Goal: Task Accomplishment & Management: Manage account settings

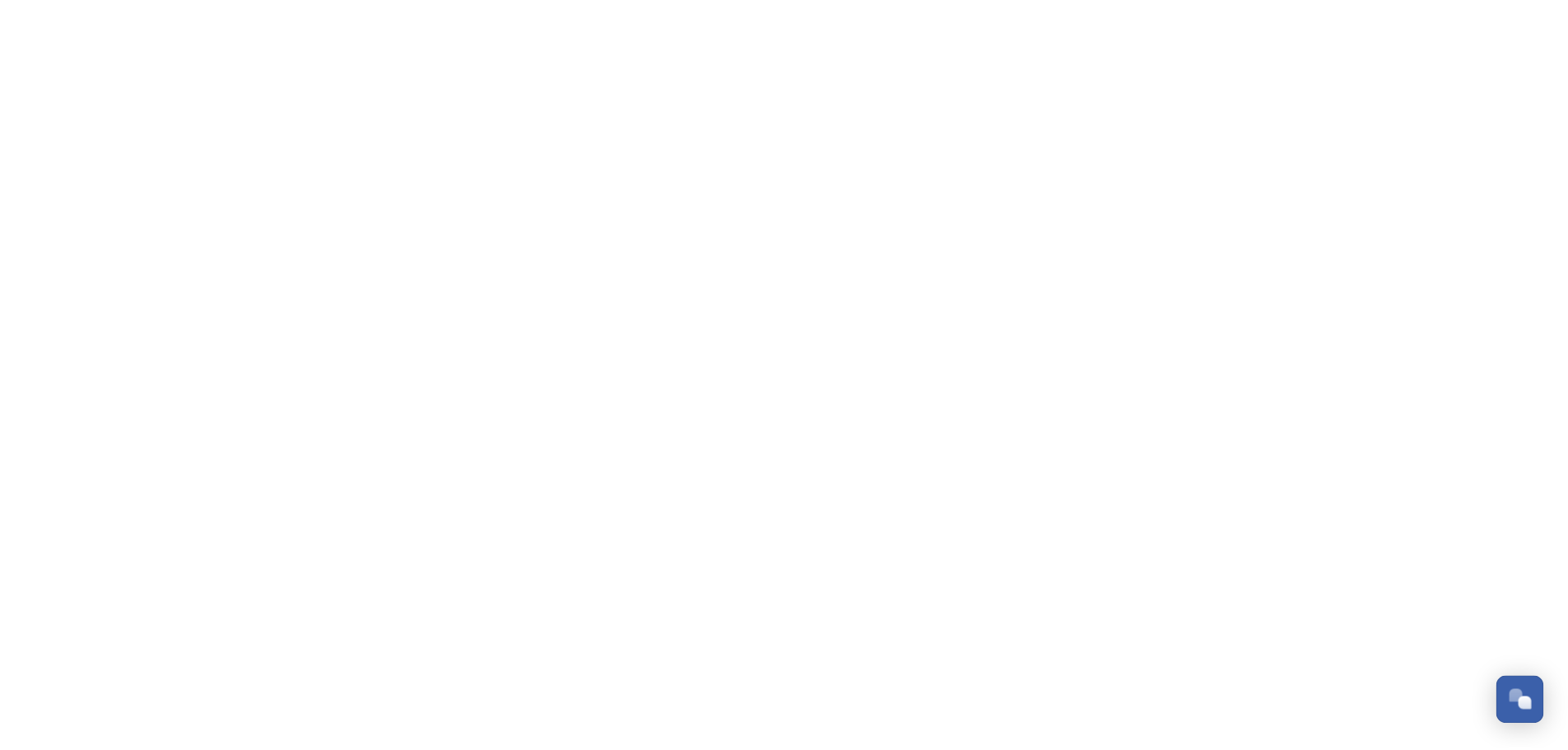
scroll to position [7377, 0]
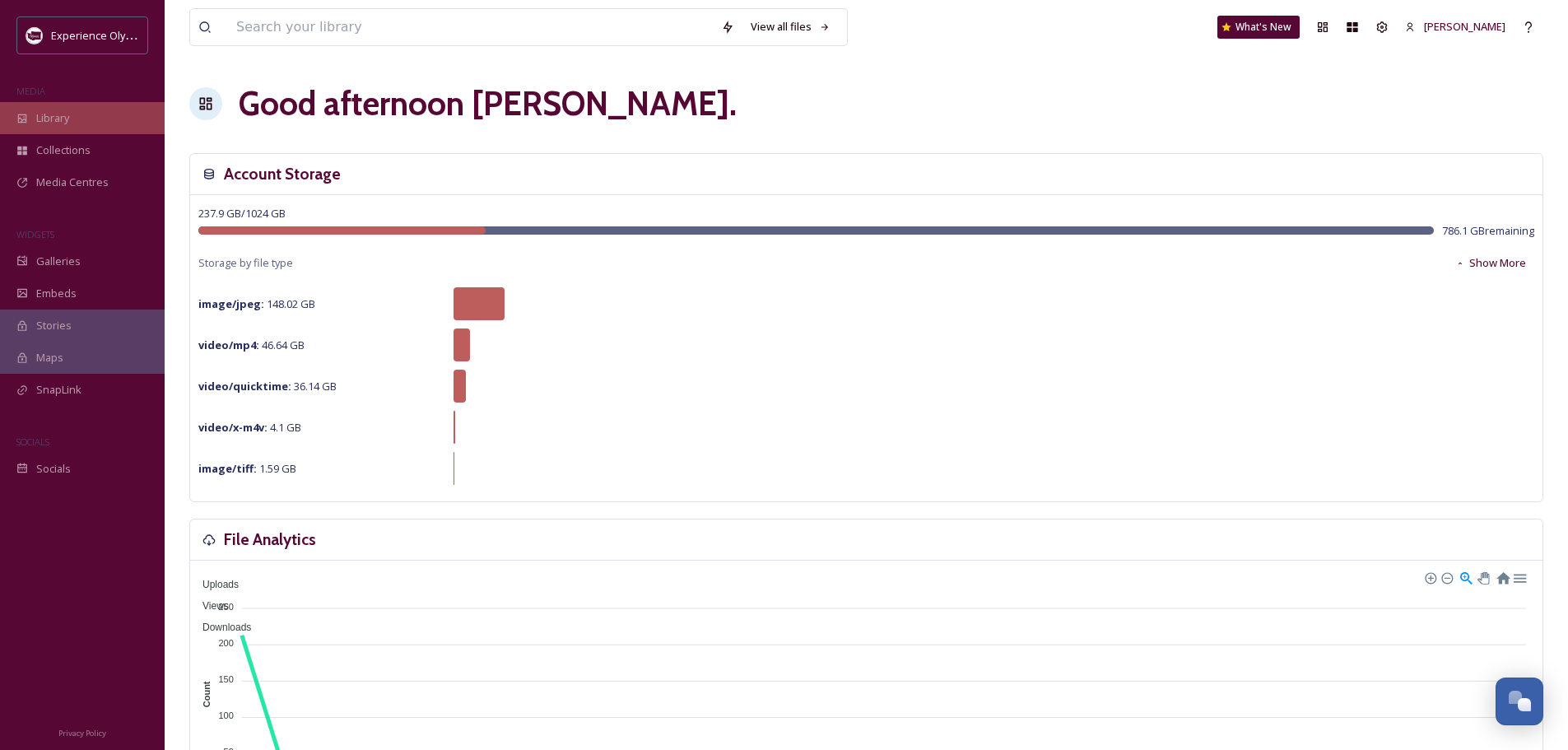
click at [71, 120] on div "Library" at bounding box center [82, 118] width 165 height 32
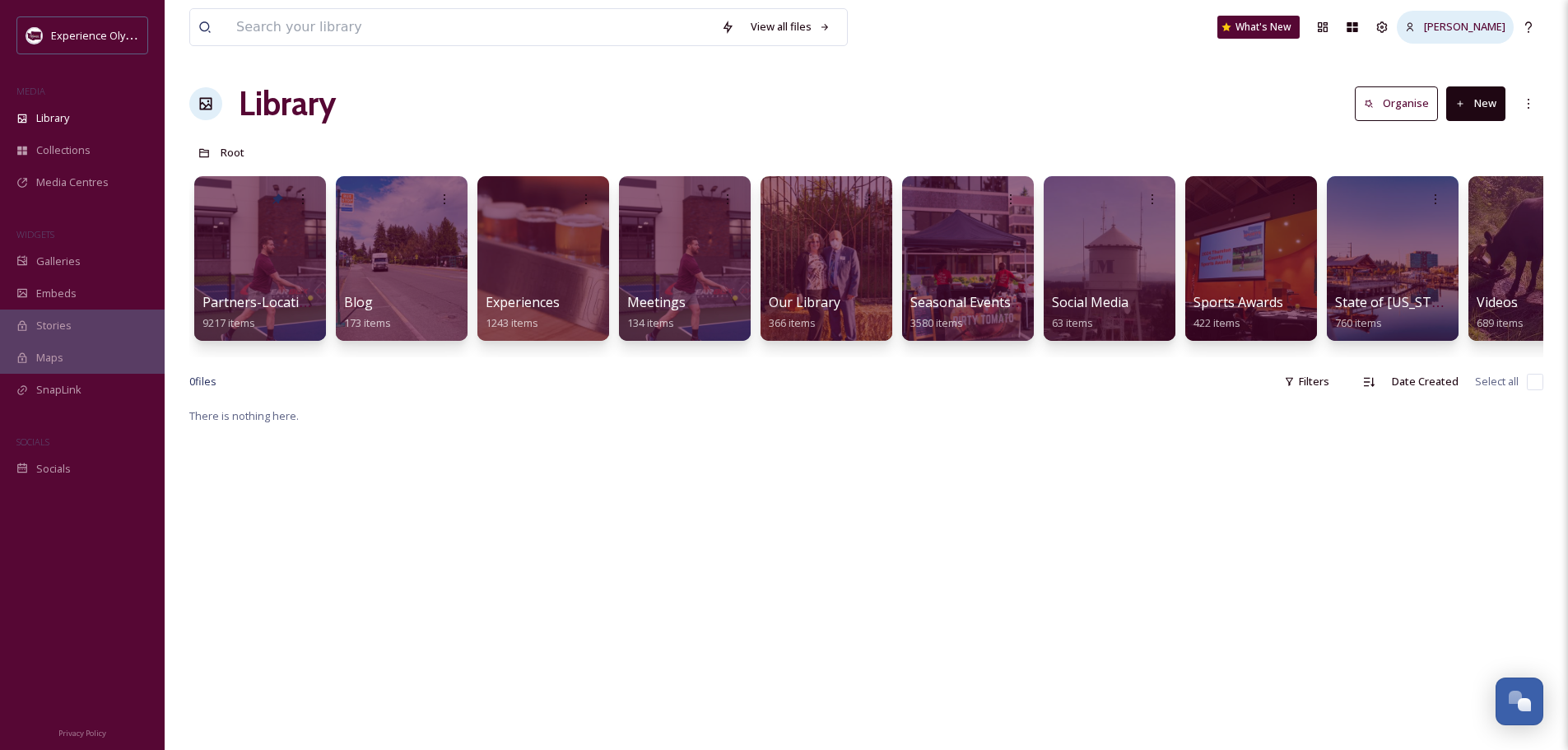
click at [1483, 36] on div "[PERSON_NAME]" at bounding box center [1456, 26] width 117 height 32
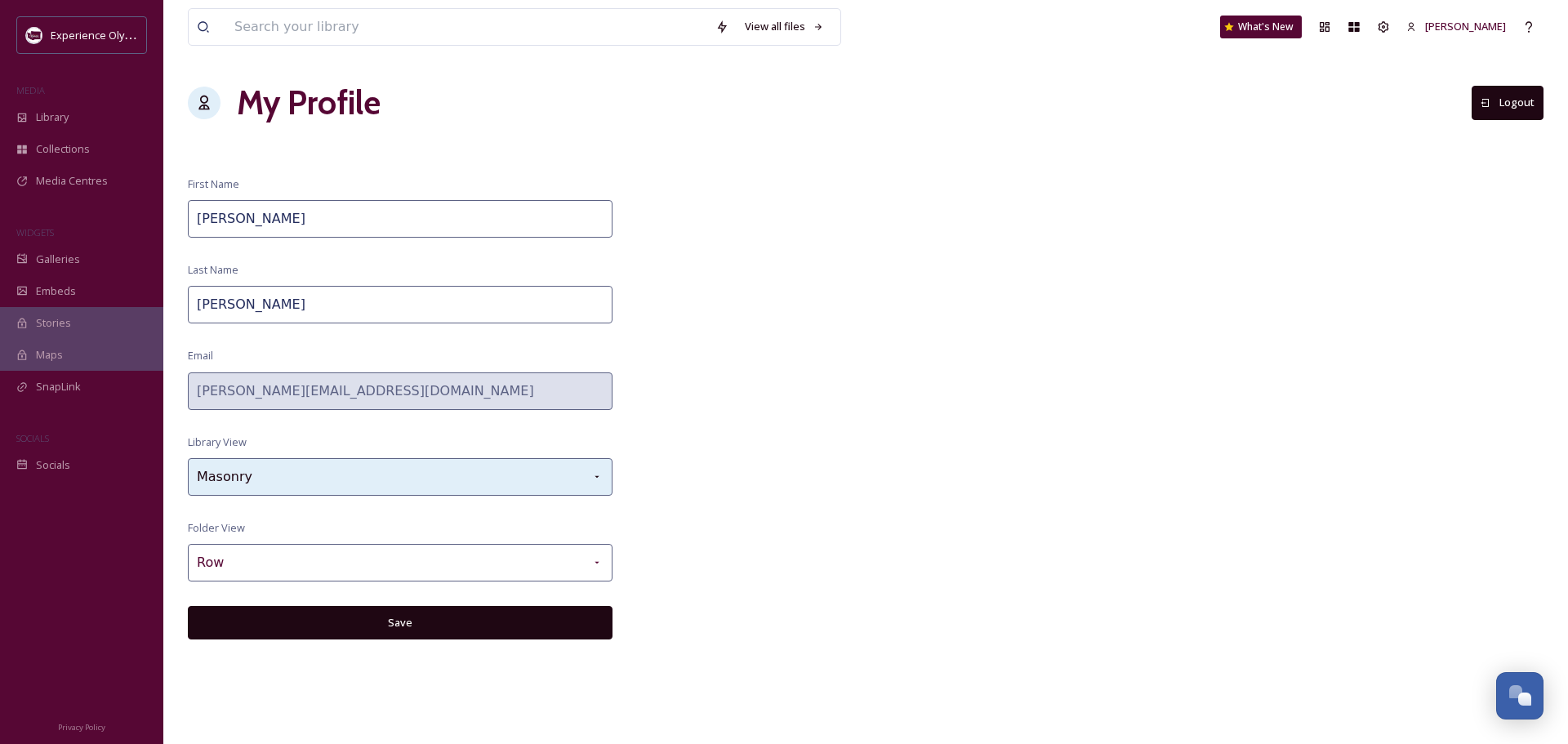
click at [605, 479] on div "Masonry" at bounding box center [400, 477] width 425 height 37
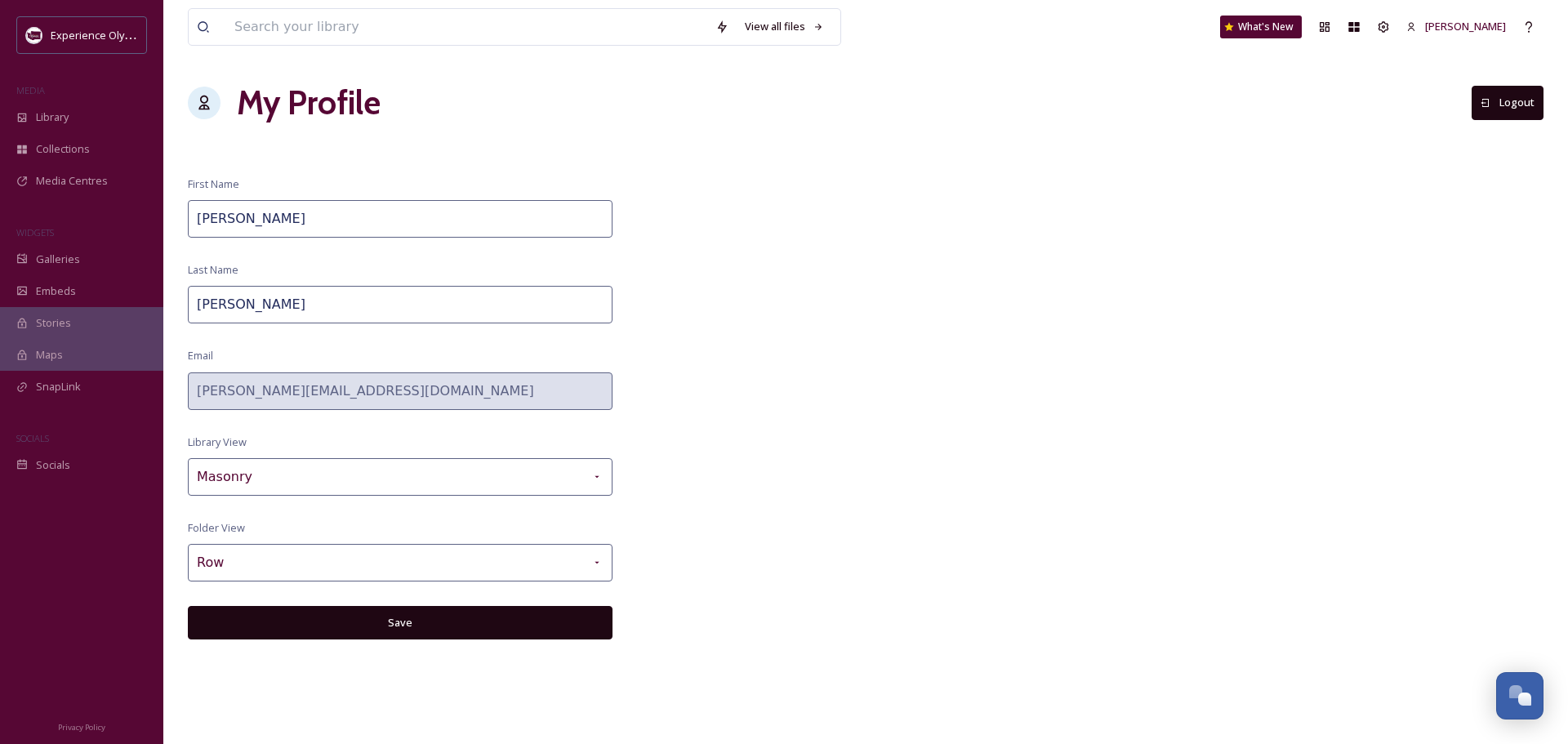
click at [708, 462] on div "View all files What's New Heidi Roth My Profile Logout First Name Heidi Last Na…" at bounding box center [866, 372] width 1405 height 744
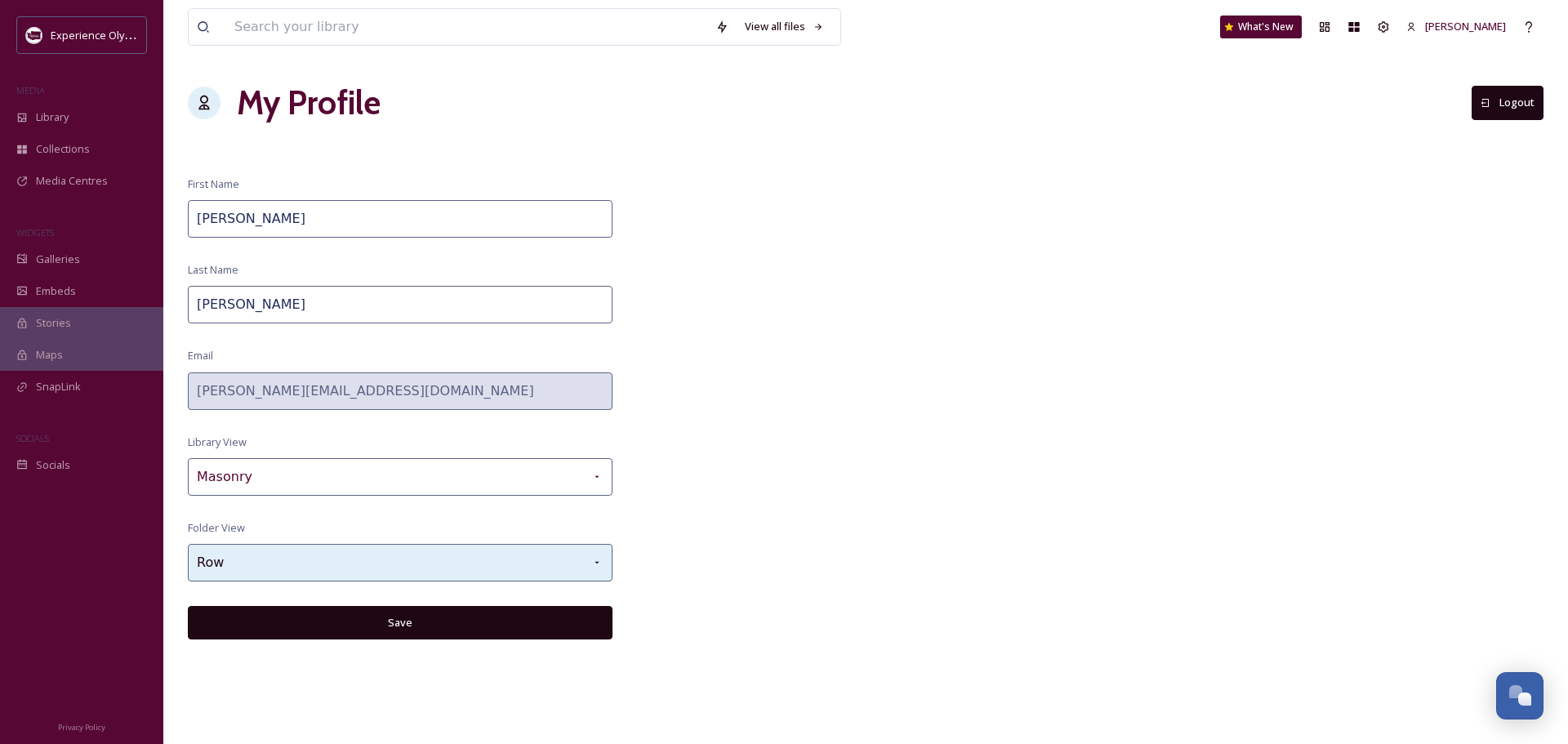
click at [602, 557] on icon at bounding box center [597, 563] width 13 height 13
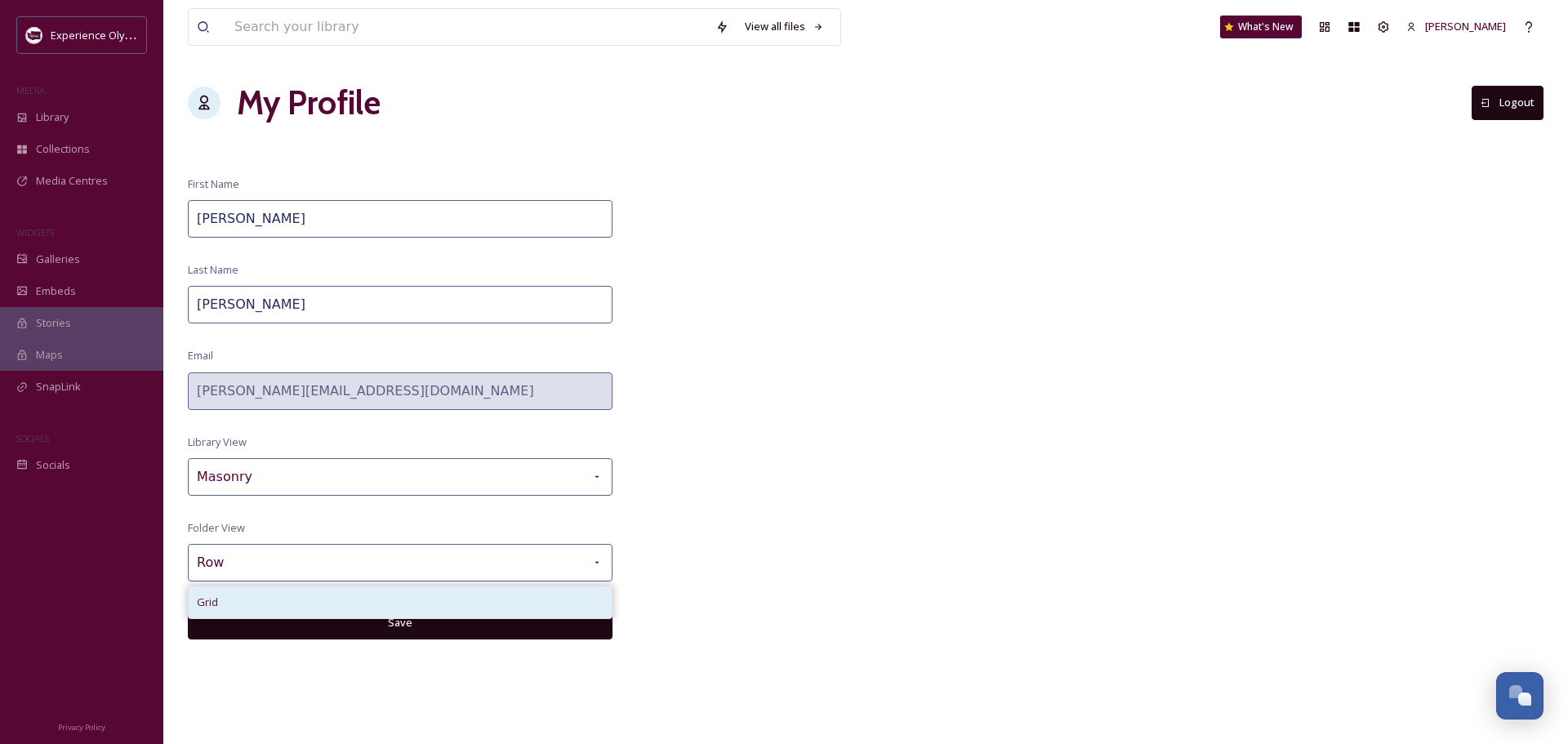
click at [559, 599] on div "Grid" at bounding box center [400, 603] width 423 height 32
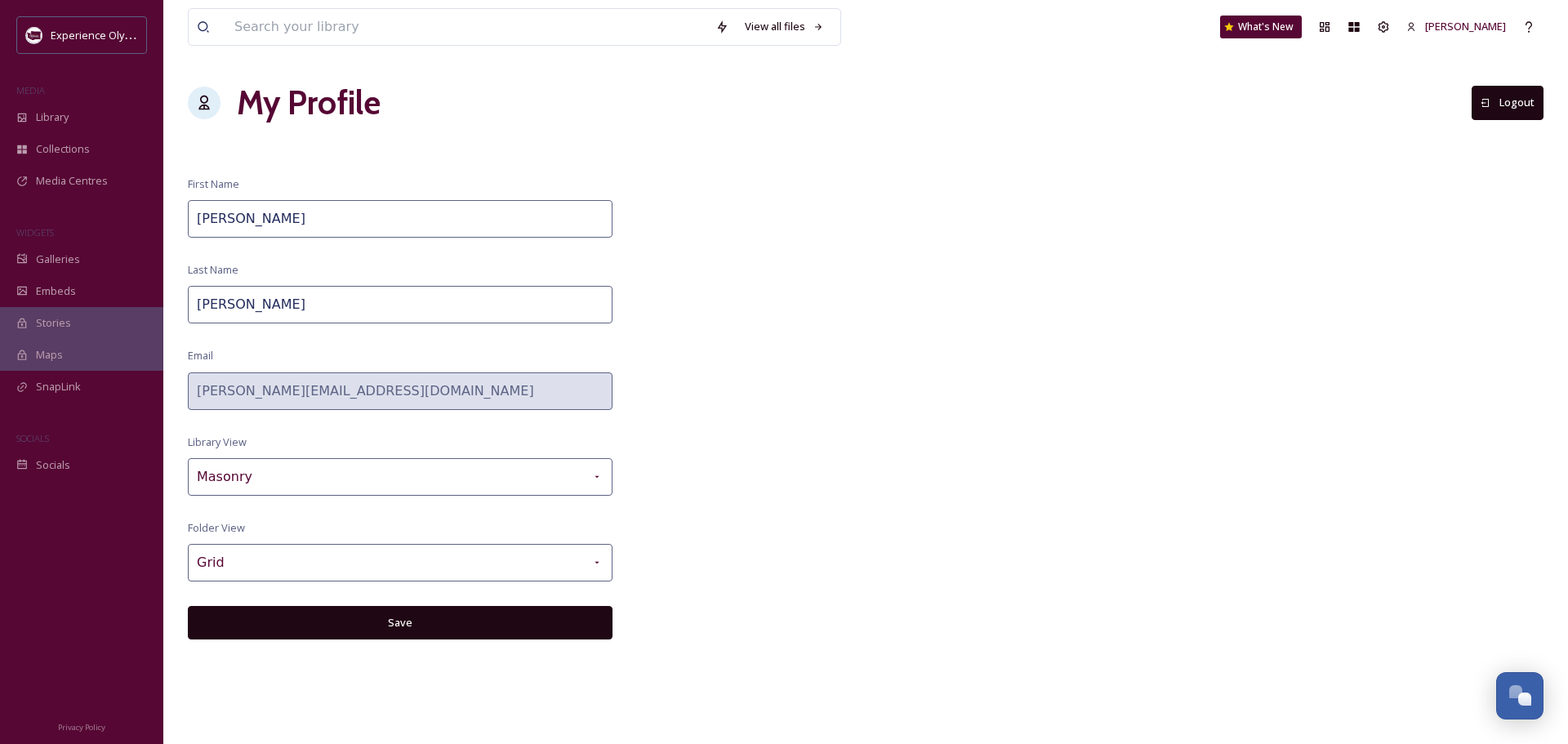
click at [403, 622] on button "Save" at bounding box center [400, 623] width 425 height 34
click at [44, 114] on span "Library" at bounding box center [51, 117] width 33 height 16
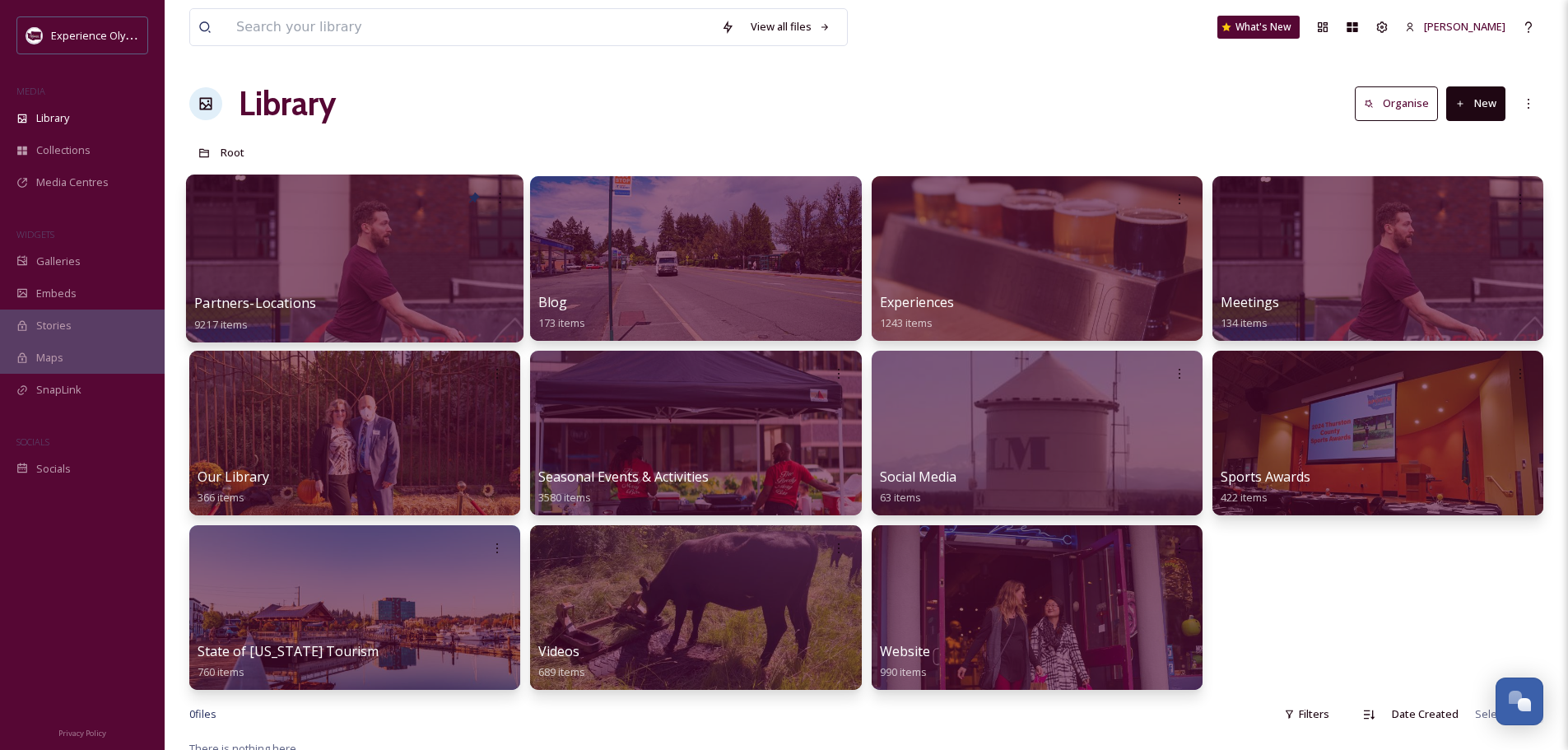
click at [274, 296] on span "Partners-Locations" at bounding box center [255, 303] width 122 height 18
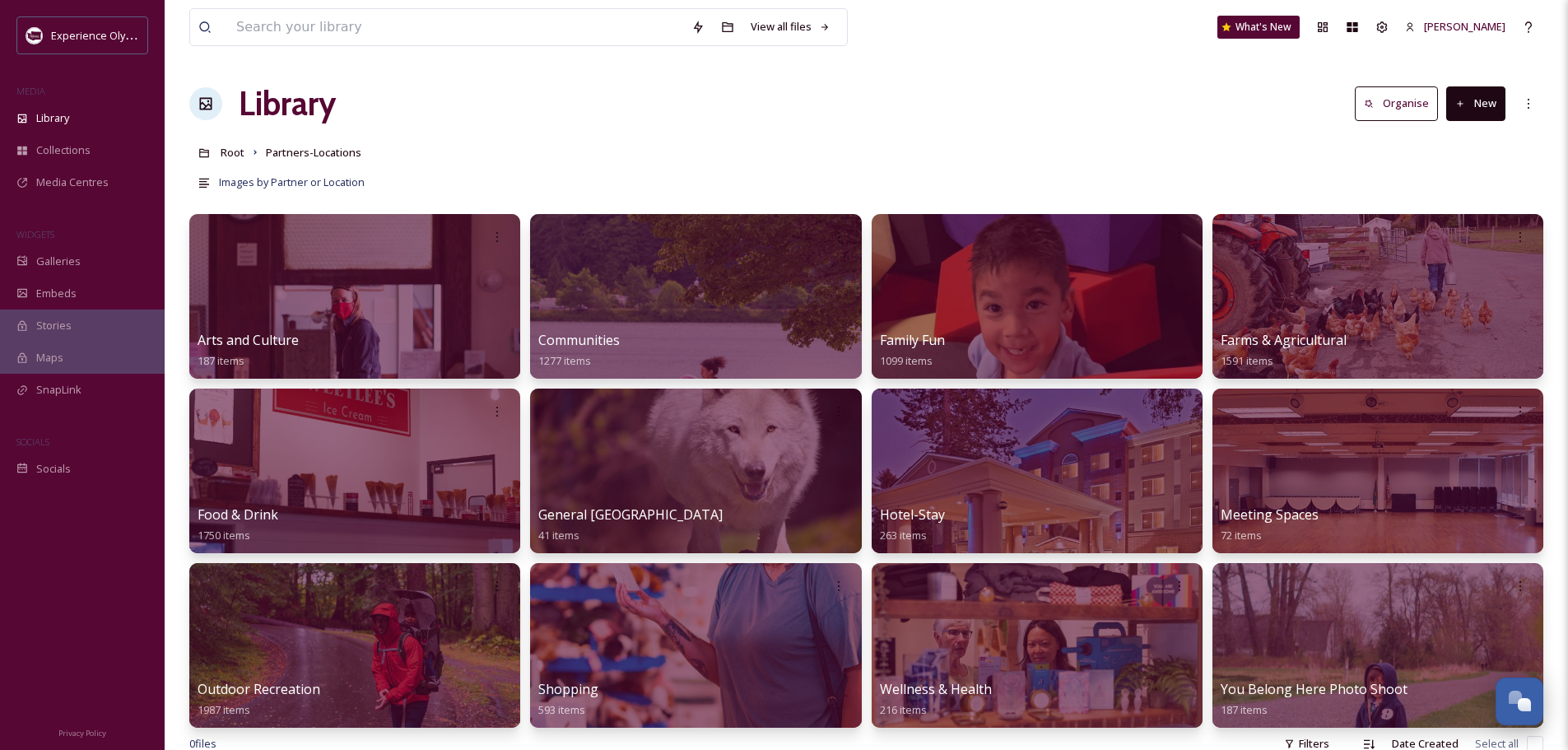
scroll to position [247, 0]
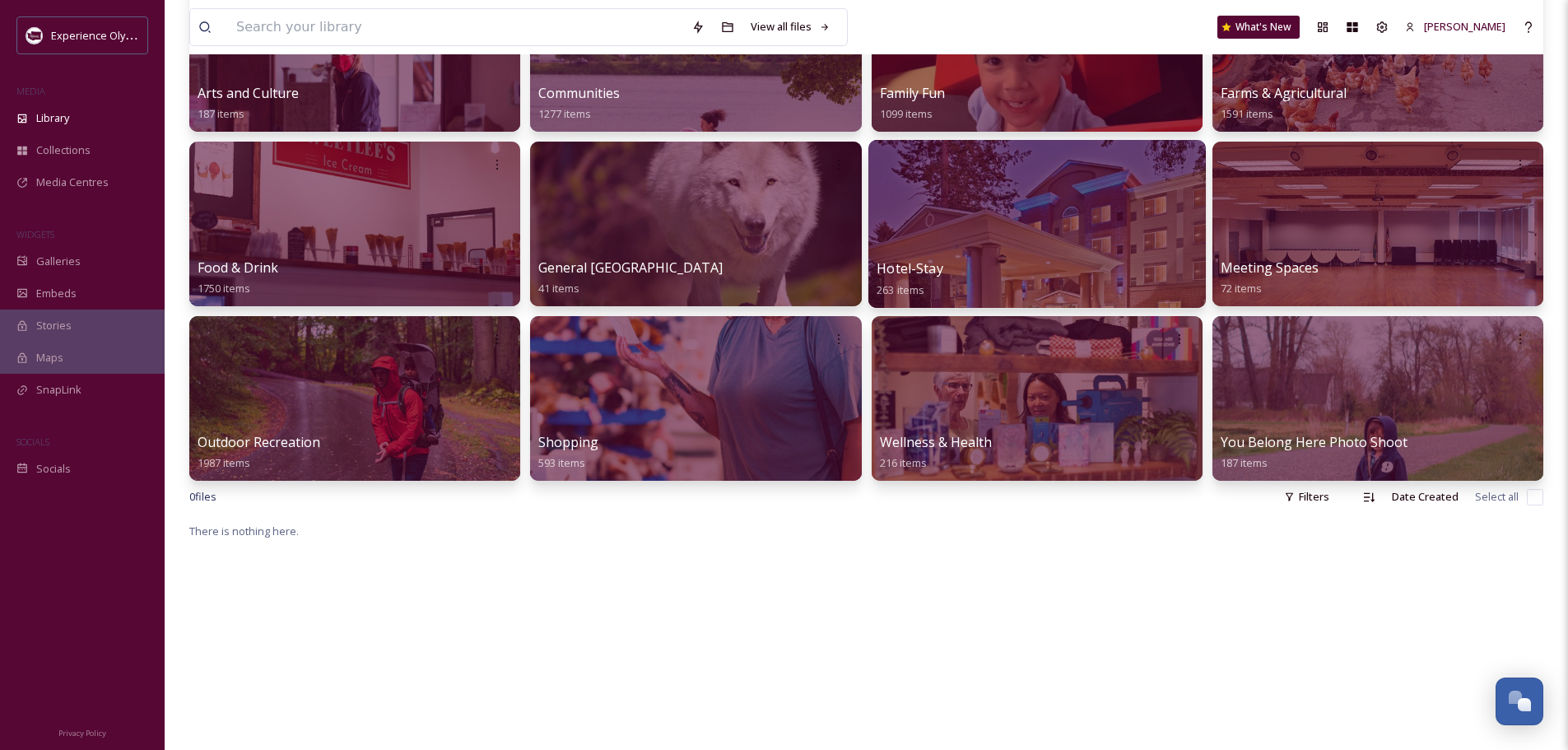
click at [919, 267] on span "Hotel-Stay" at bounding box center [910, 268] width 67 height 18
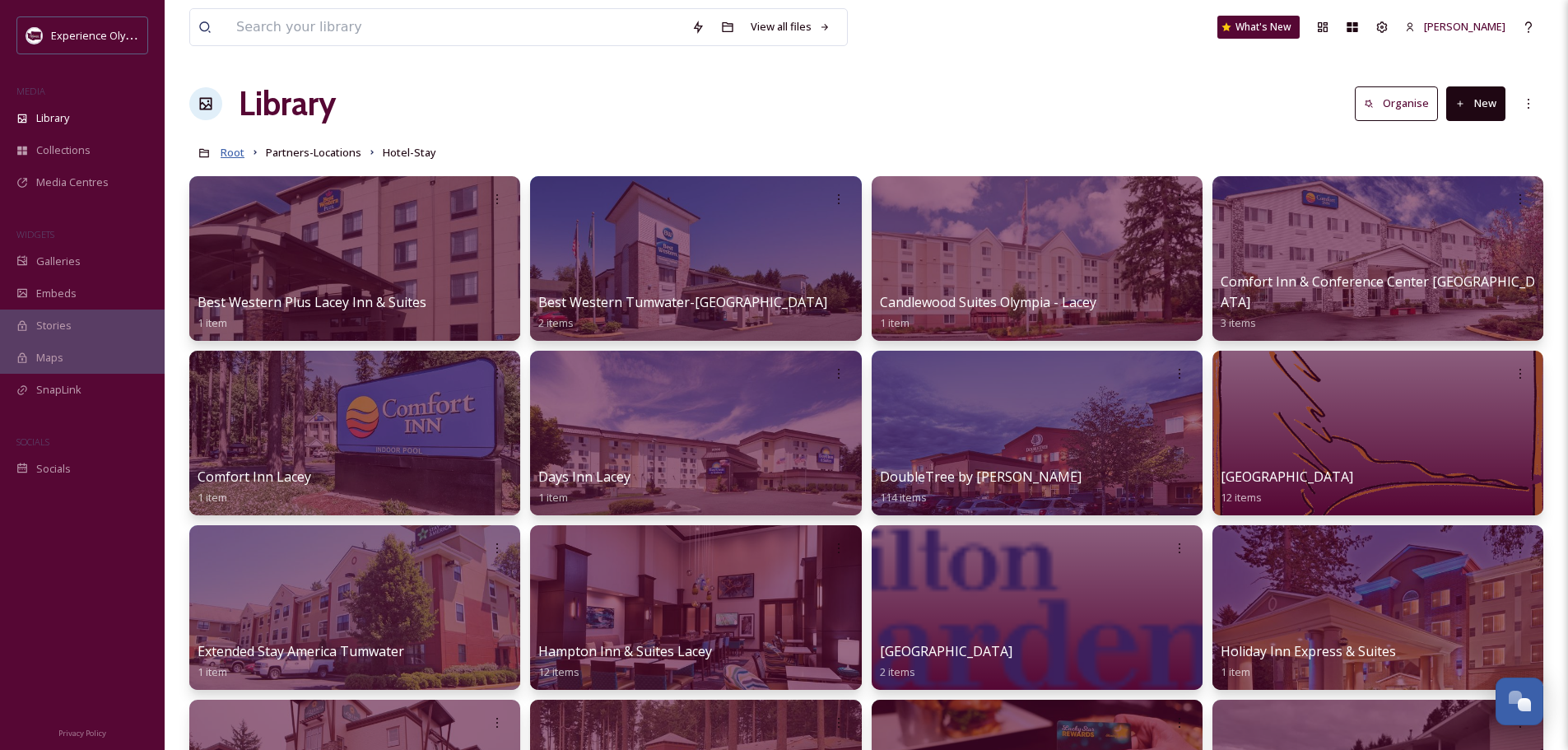
click at [233, 152] on span "Root" at bounding box center [232, 153] width 24 height 15
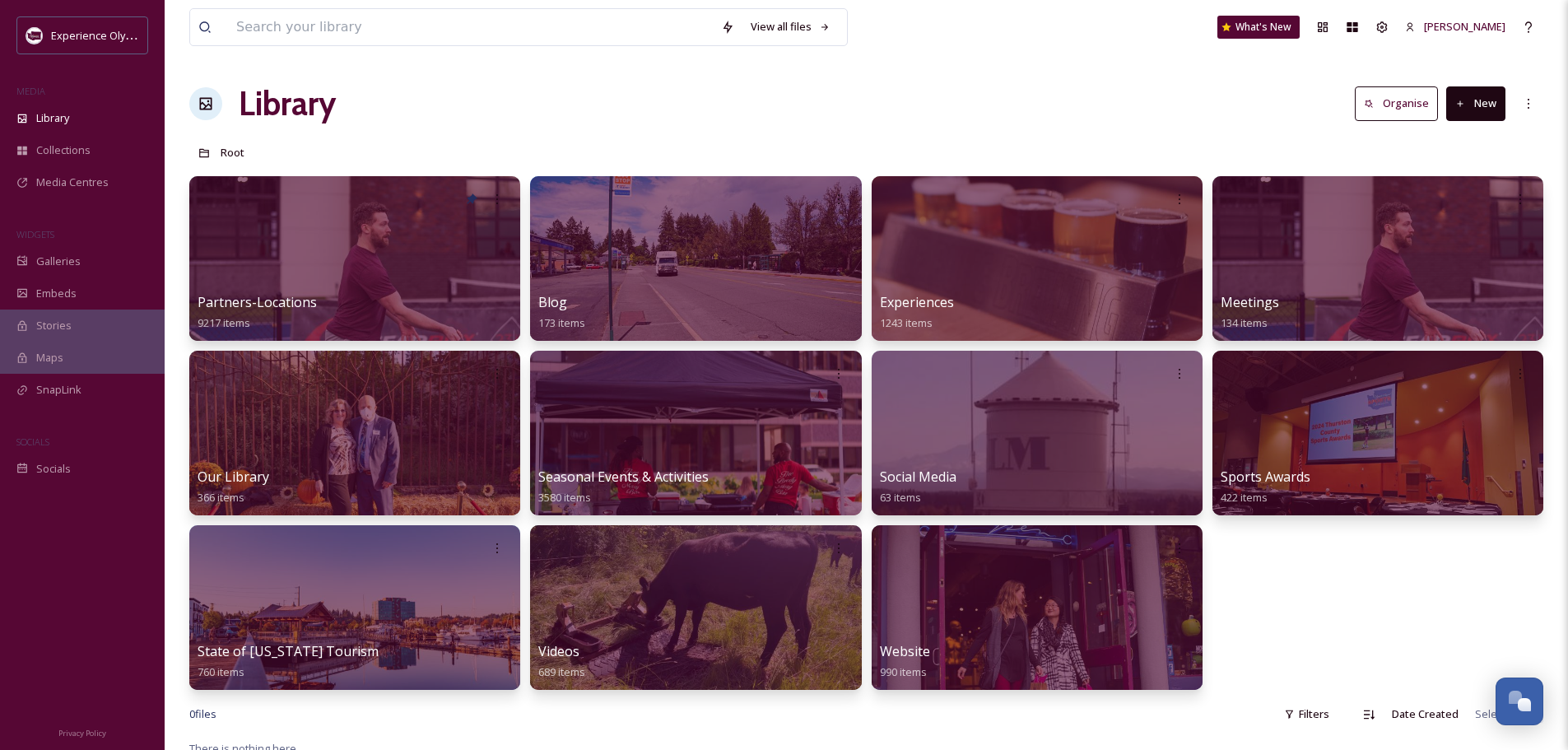
click at [1479, 107] on button "New" at bounding box center [1476, 104] width 59 height 34
click at [1460, 208] on span "Folder" at bounding box center [1457, 206] width 31 height 16
click at [1469, 107] on button "New" at bounding box center [1476, 104] width 59 height 34
click at [1443, 202] on span "Folder" at bounding box center [1457, 206] width 31 height 16
click at [1273, 561] on div "Partners-Locations 9217 items Blog 173 items Experiences 1243 items Meetings 13…" at bounding box center [867, 433] width 1354 height 514
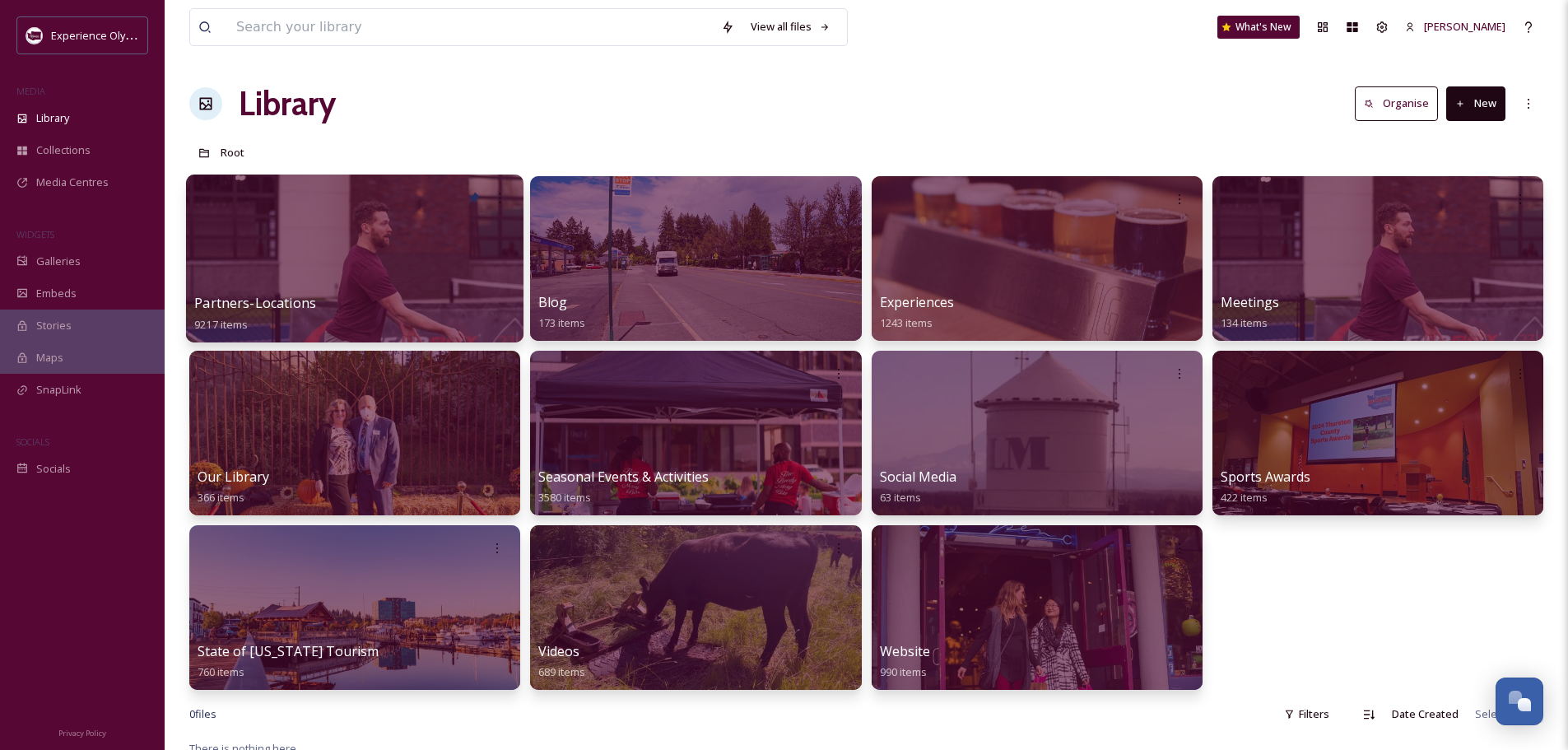
click at [268, 298] on span "Partners-Locations" at bounding box center [255, 303] width 122 height 18
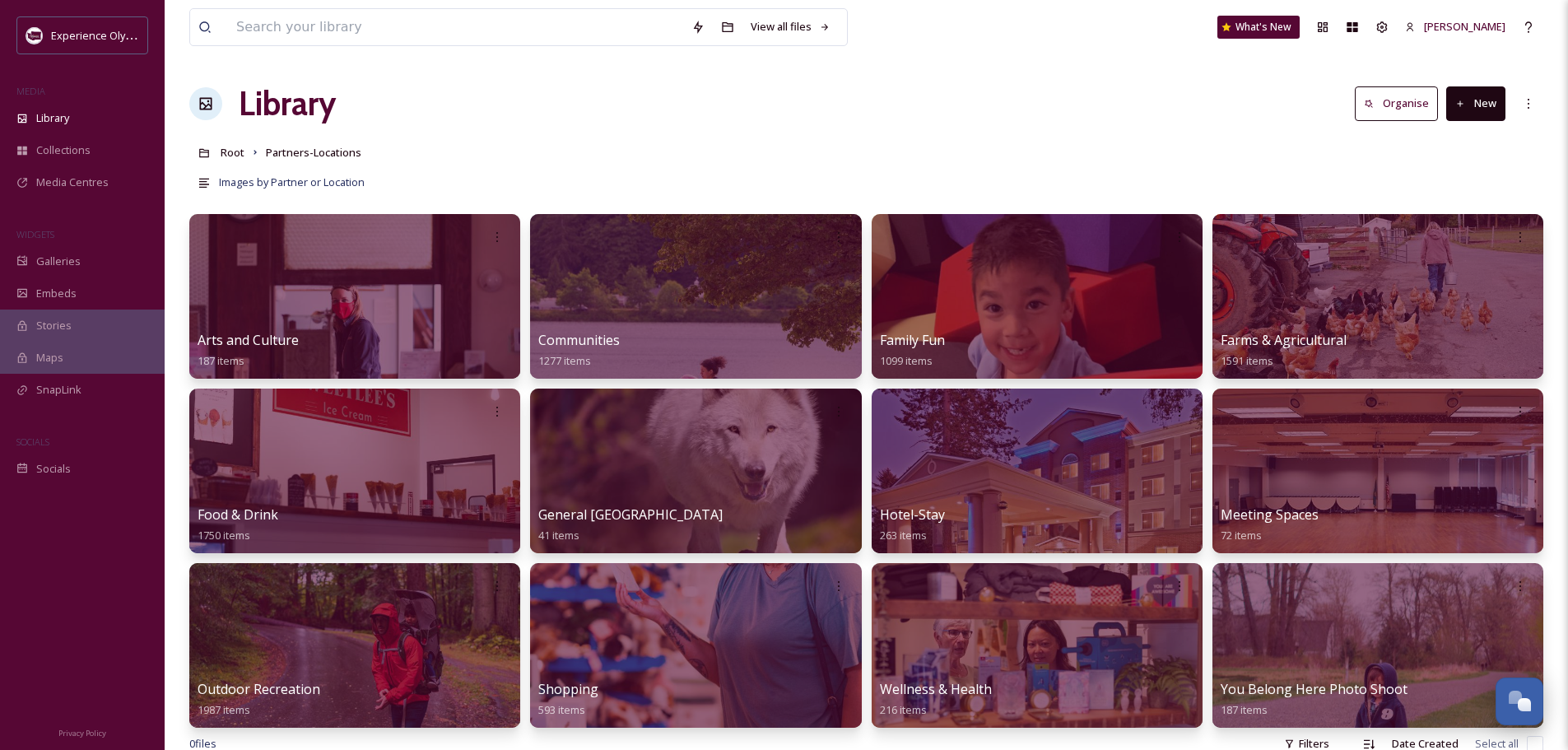
click at [1489, 107] on button "New" at bounding box center [1476, 104] width 59 height 34
click at [1461, 193] on div "Folder" at bounding box center [1458, 207] width 93 height 32
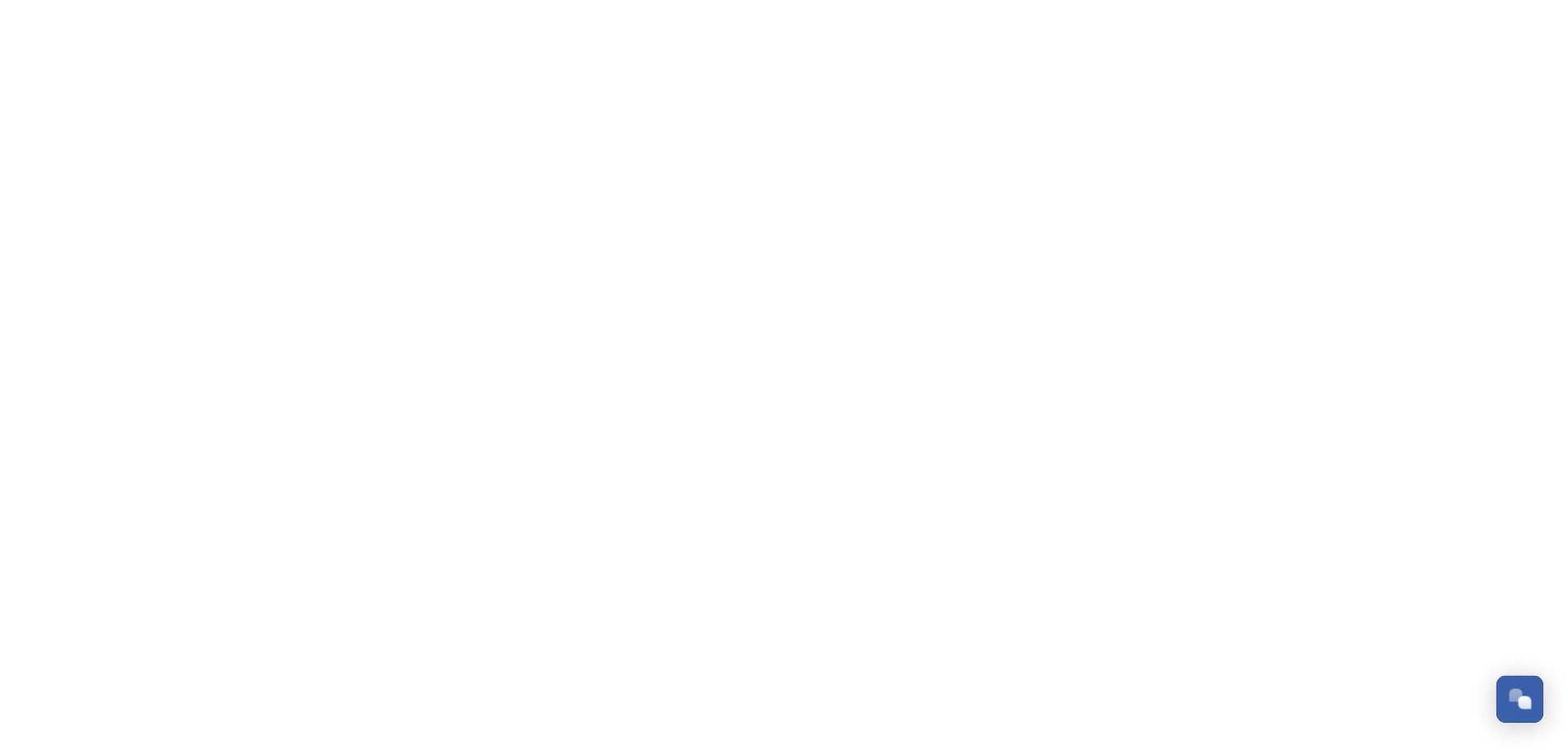
scroll to position [7377, 0]
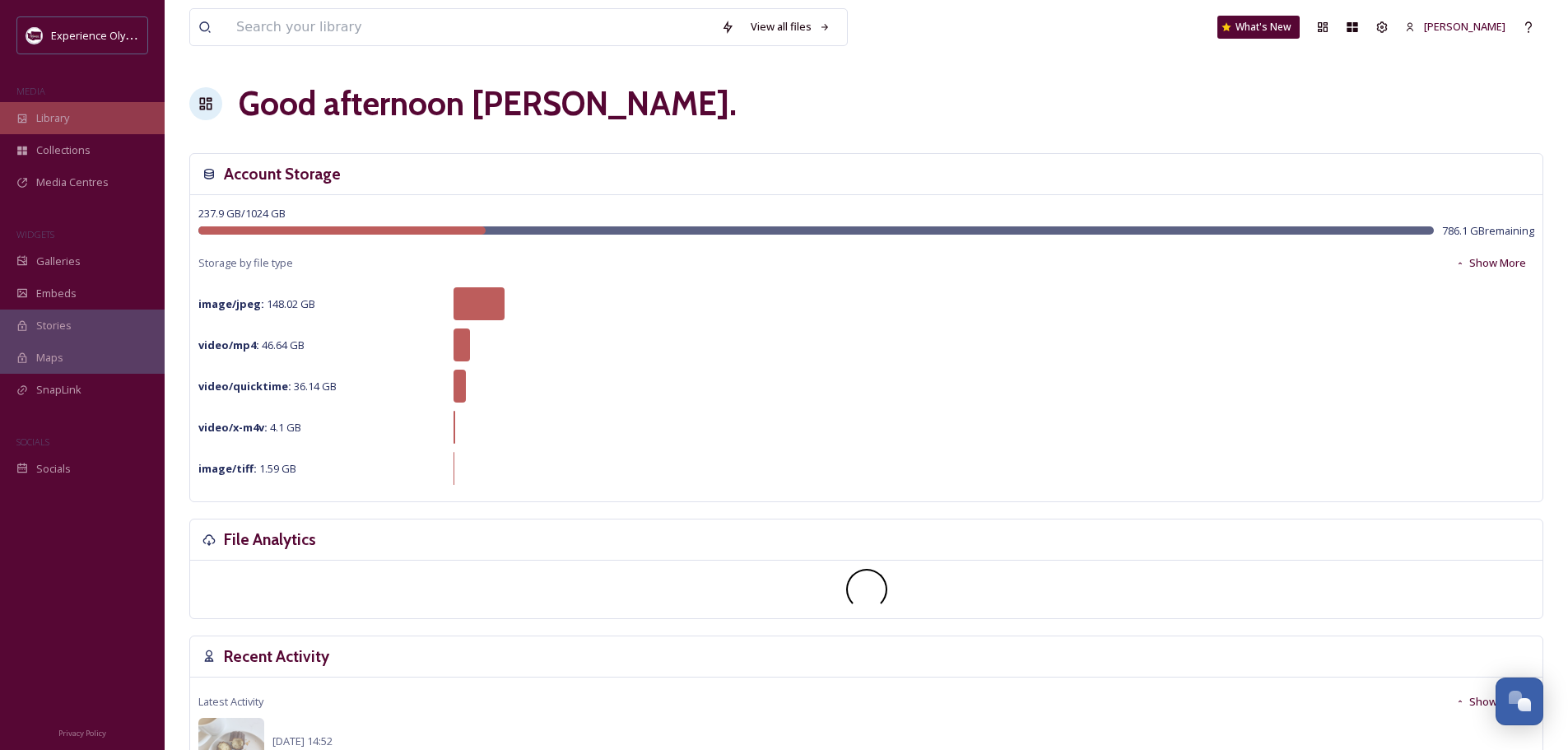
click at [61, 116] on span "Library" at bounding box center [52, 118] width 33 height 16
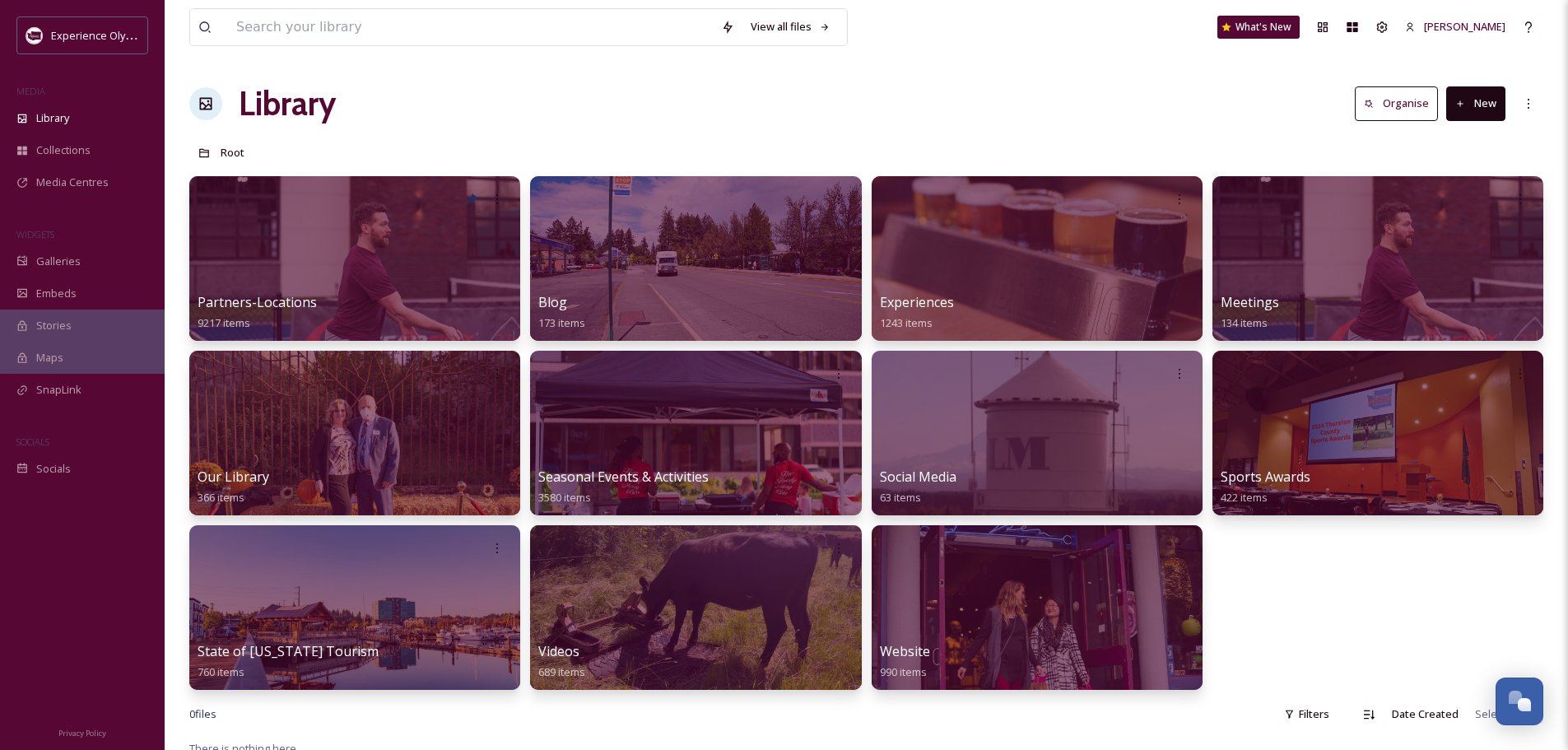
click at [1488, 113] on button "New" at bounding box center [1476, 104] width 59 height 34
click at [1455, 200] on span "Folder" at bounding box center [1457, 206] width 31 height 16
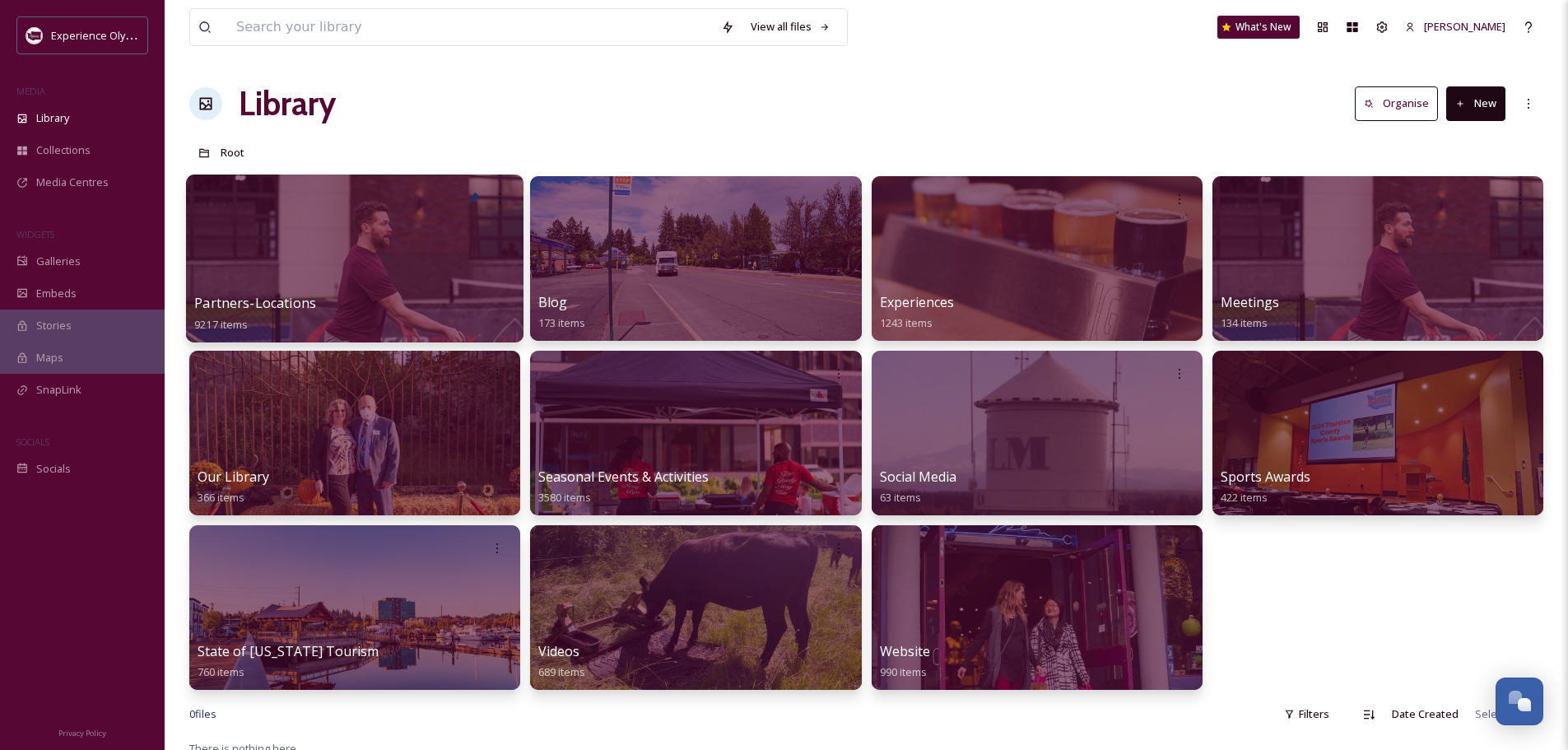
click at [252, 306] on span "Partners-Locations" at bounding box center [255, 303] width 122 height 18
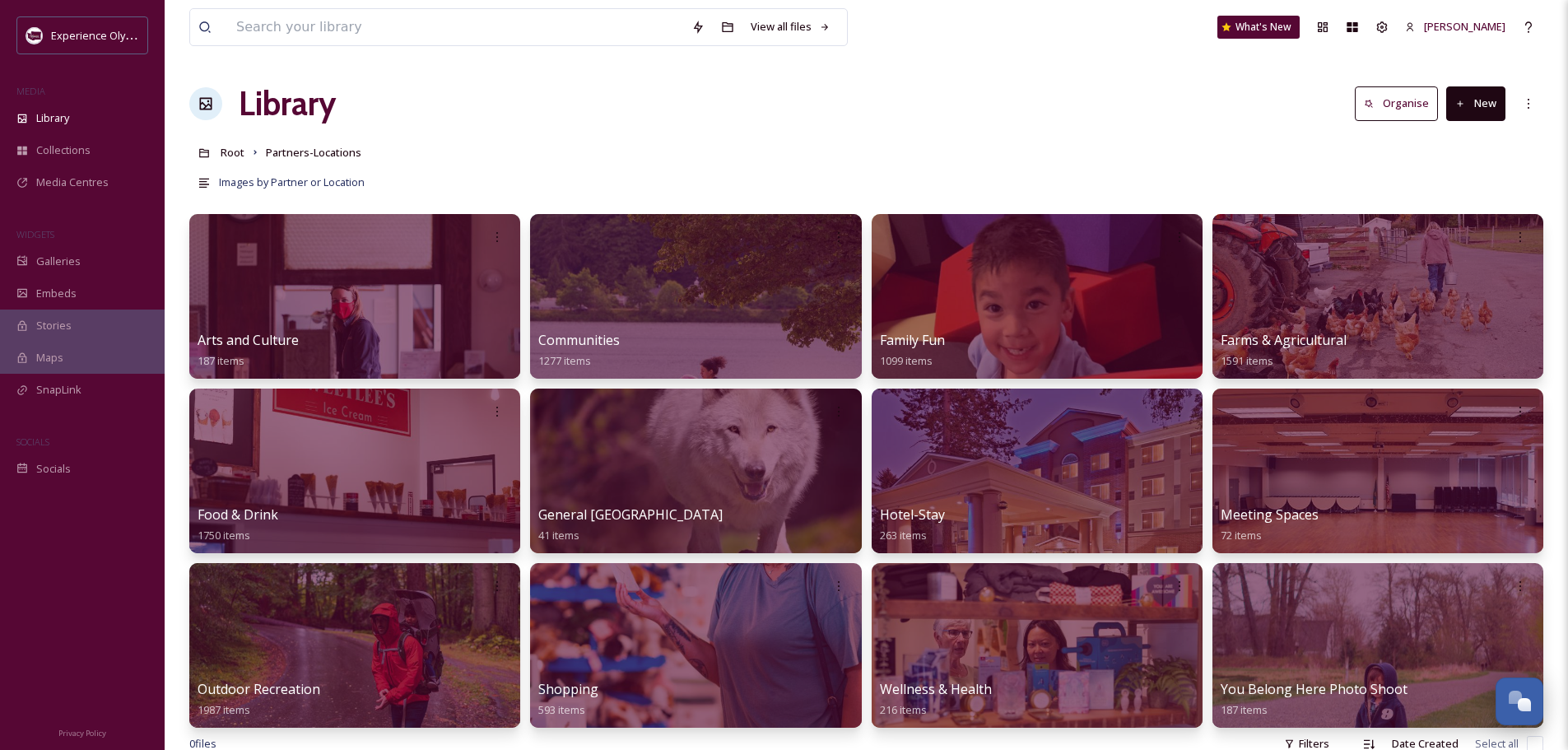
click at [1489, 107] on button "New" at bounding box center [1476, 104] width 59 height 34
click at [1447, 200] on span "Folder" at bounding box center [1457, 206] width 31 height 16
click at [1482, 25] on span "[PERSON_NAME]" at bounding box center [1464, 26] width 81 height 15
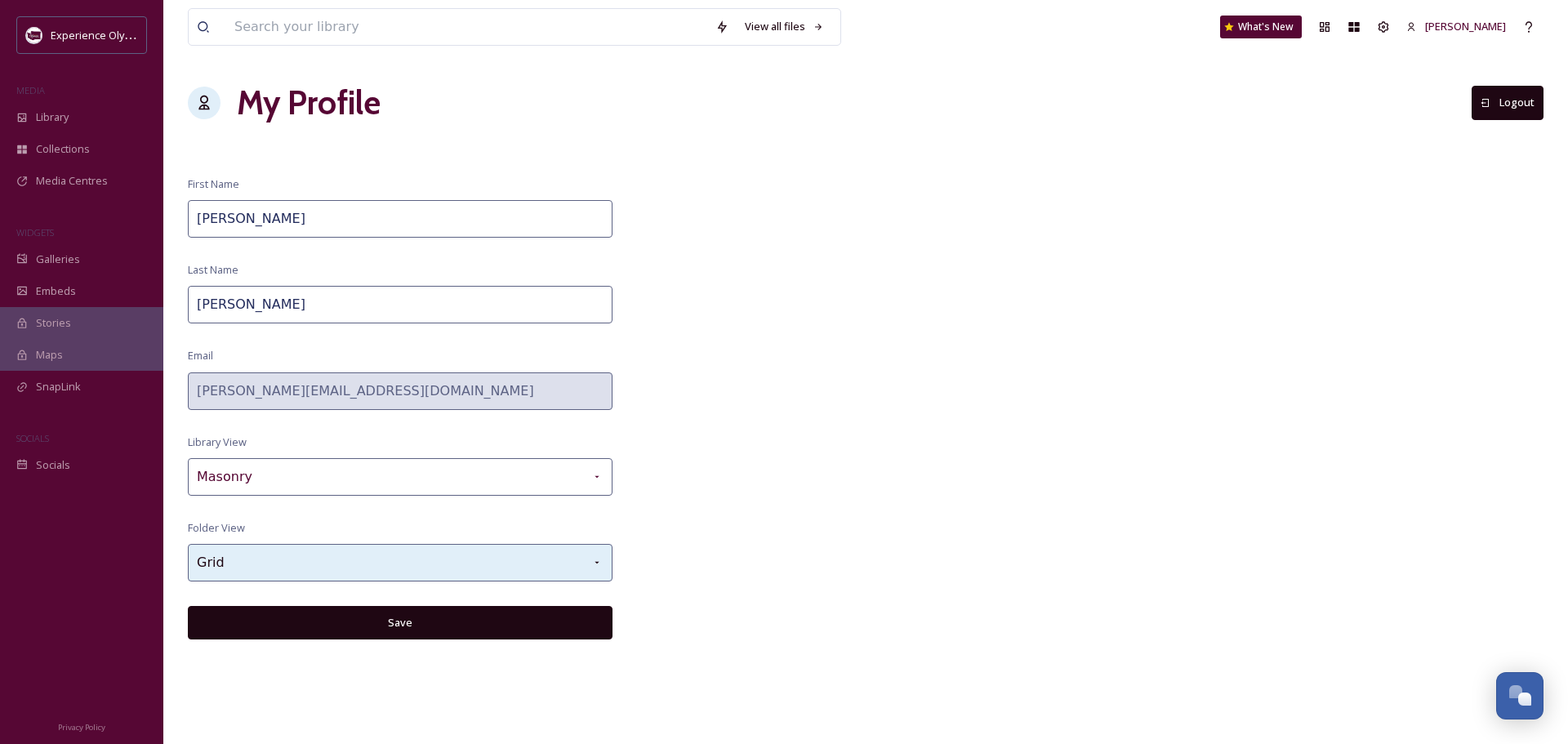
click at [601, 557] on icon at bounding box center [597, 563] width 13 height 13
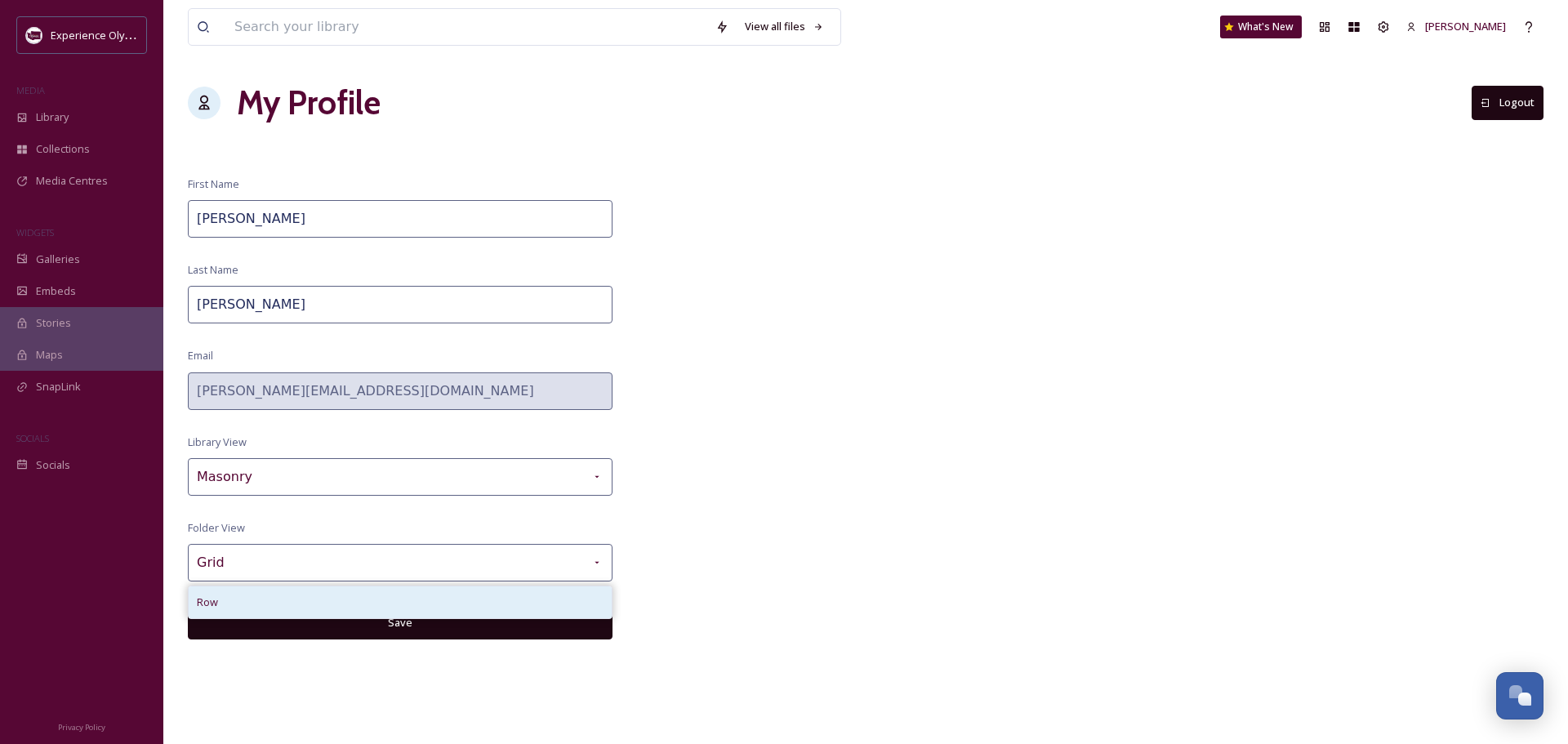
click at [288, 596] on div "Row" at bounding box center [400, 603] width 423 height 32
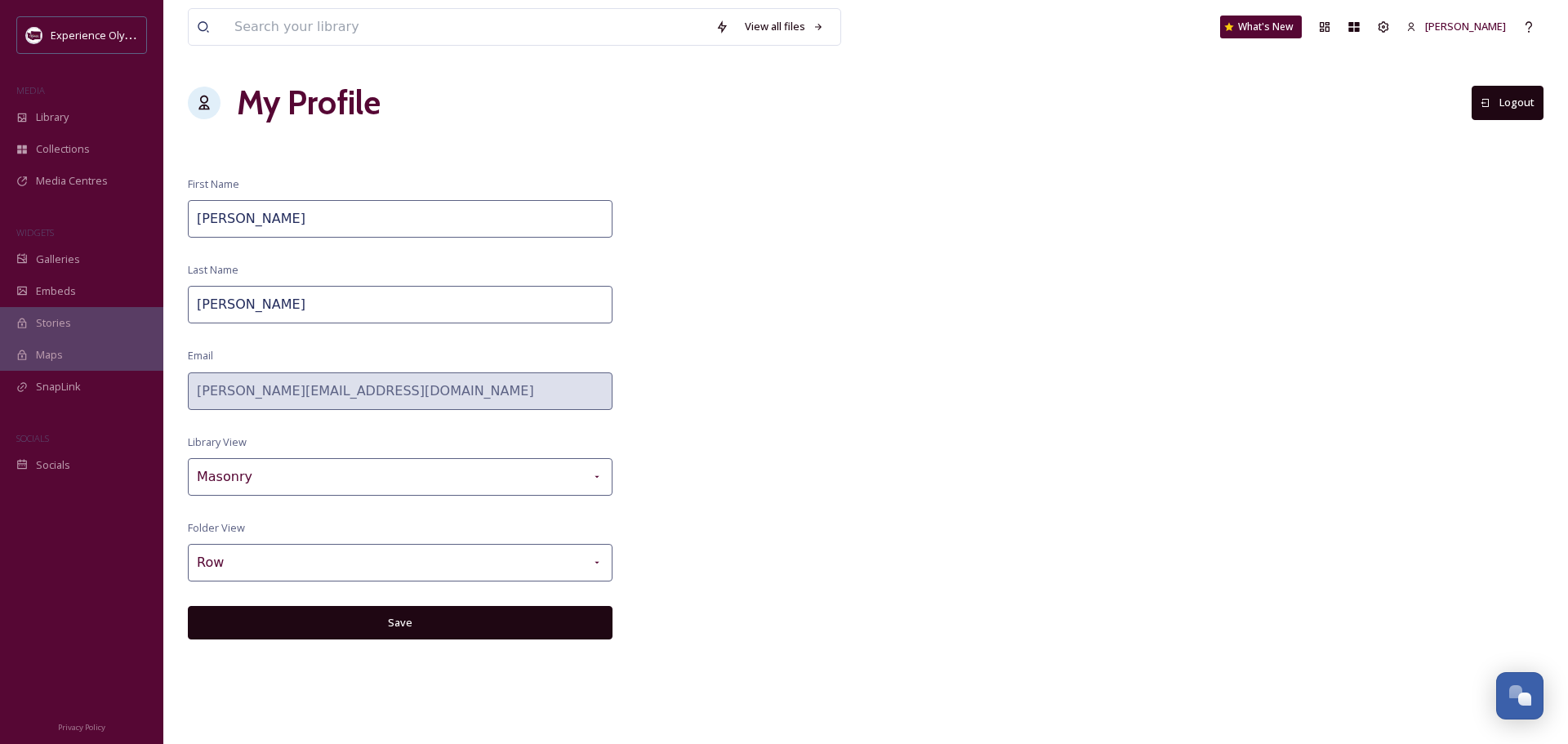
click at [409, 616] on button "Save" at bounding box center [400, 623] width 425 height 34
click at [67, 110] on span "Library" at bounding box center [51, 117] width 33 height 16
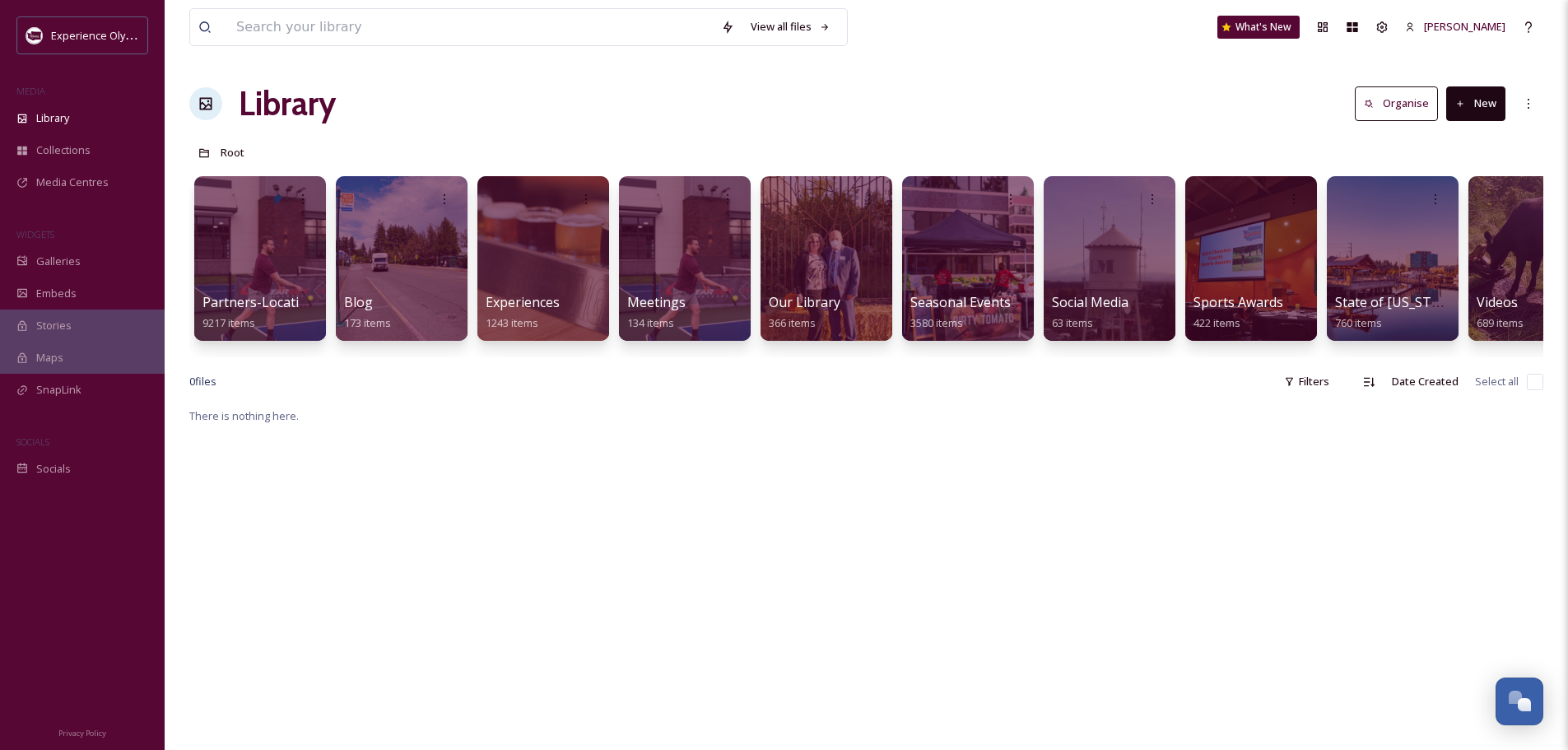
click at [1469, 95] on button "New" at bounding box center [1476, 104] width 59 height 34
click at [1465, 199] on span "Folder" at bounding box center [1457, 206] width 31 height 16
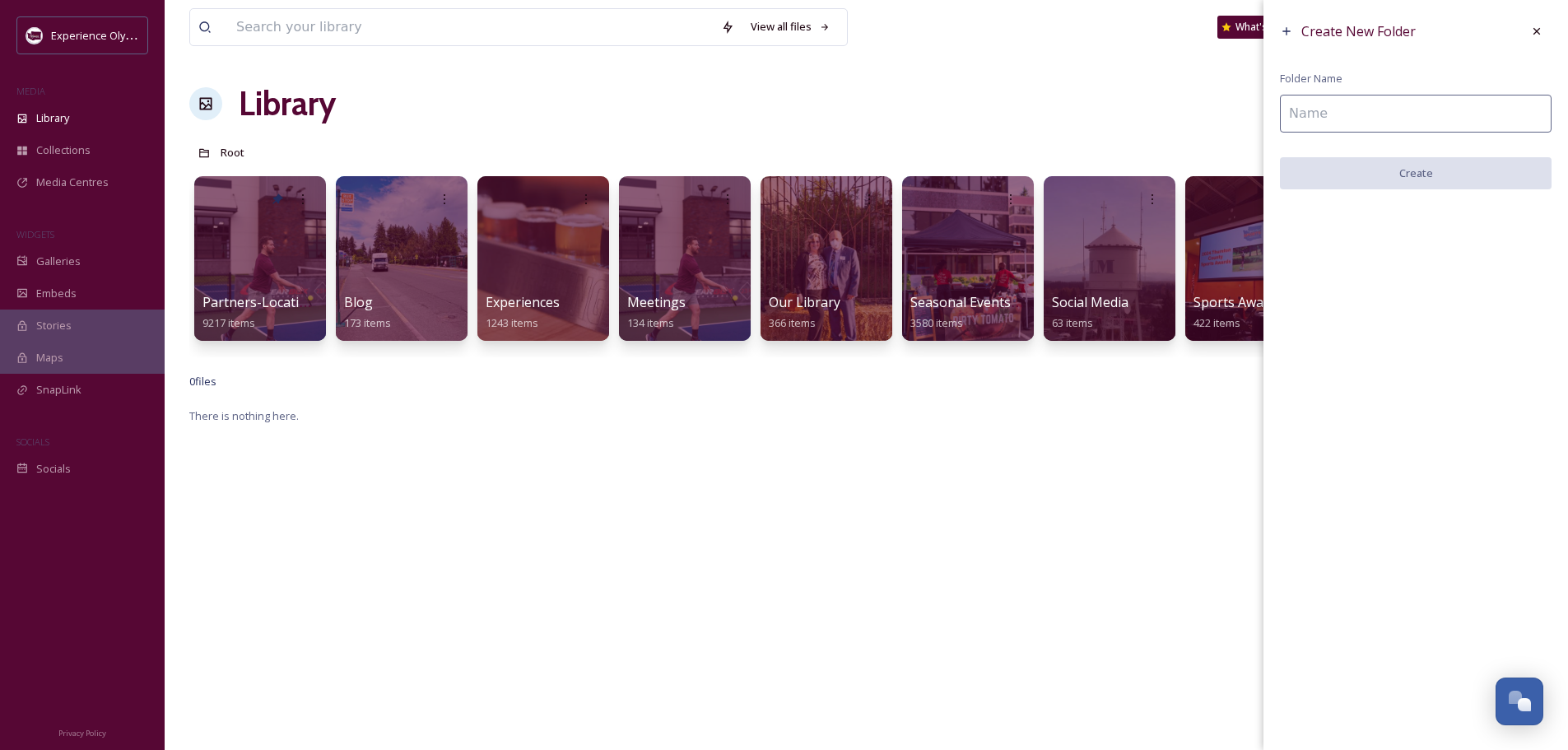
click at [1397, 101] on input at bounding box center [1416, 113] width 272 height 38
click at [1537, 29] on icon at bounding box center [1537, 31] width 13 height 13
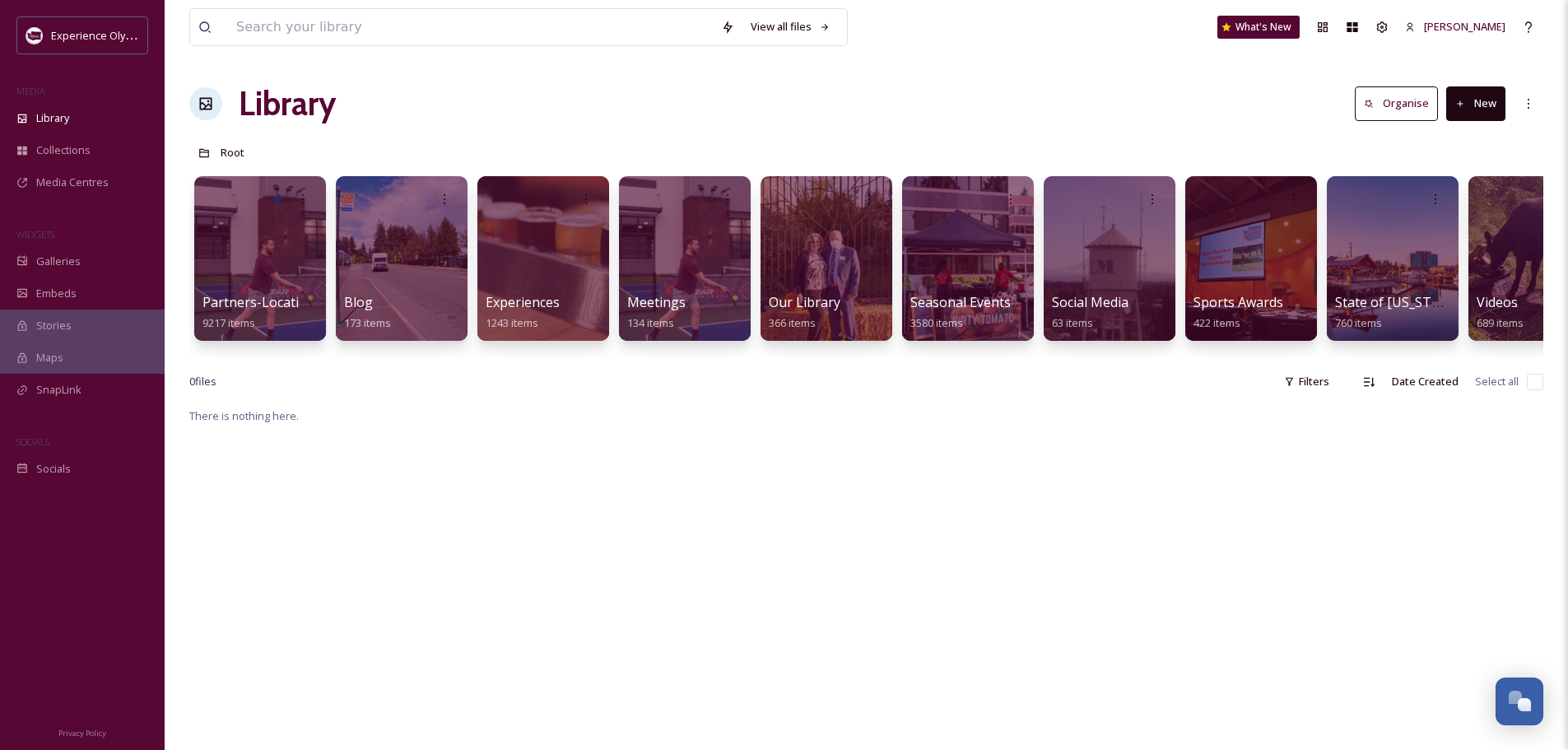
click at [1494, 107] on button "New" at bounding box center [1476, 104] width 59 height 34
click at [1429, 210] on icon at bounding box center [1426, 207] width 10 height 9
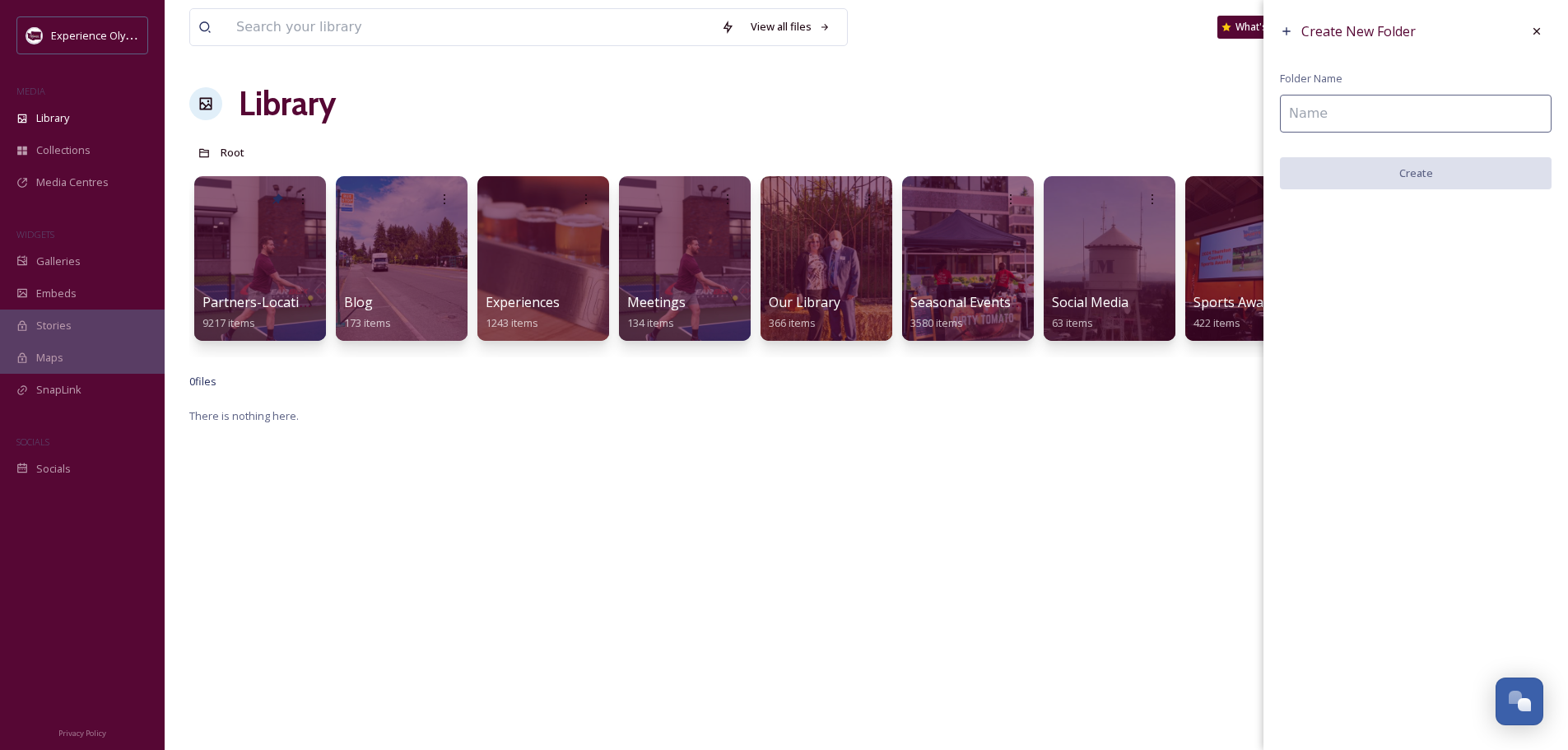
click at [1364, 112] on input at bounding box center [1416, 113] width 272 height 38
type input "POIs-Sans People"
click at [1412, 180] on button "Create" at bounding box center [1416, 175] width 272 height 34
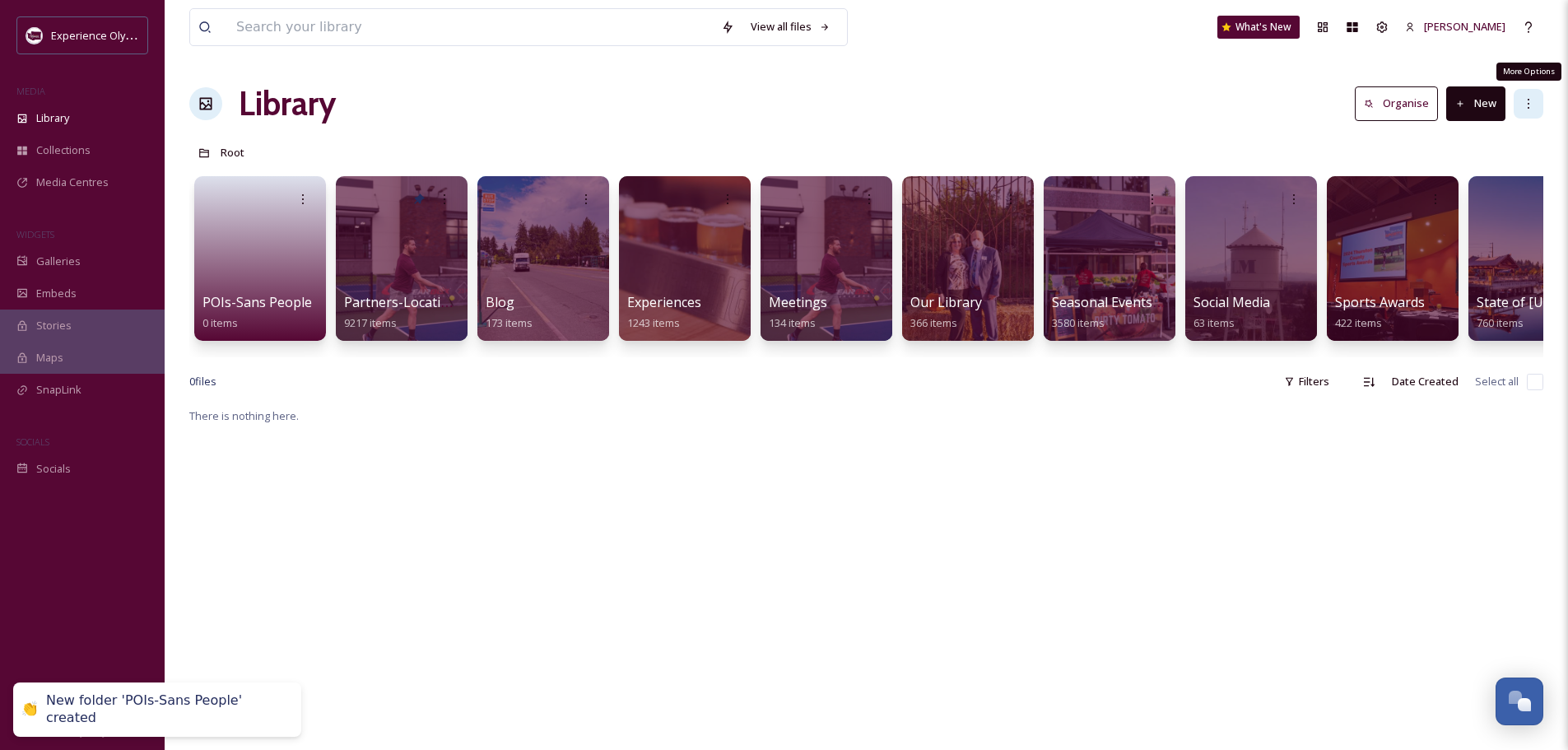
click at [1523, 92] on div "More Options" at bounding box center [1528, 103] width 29 height 29
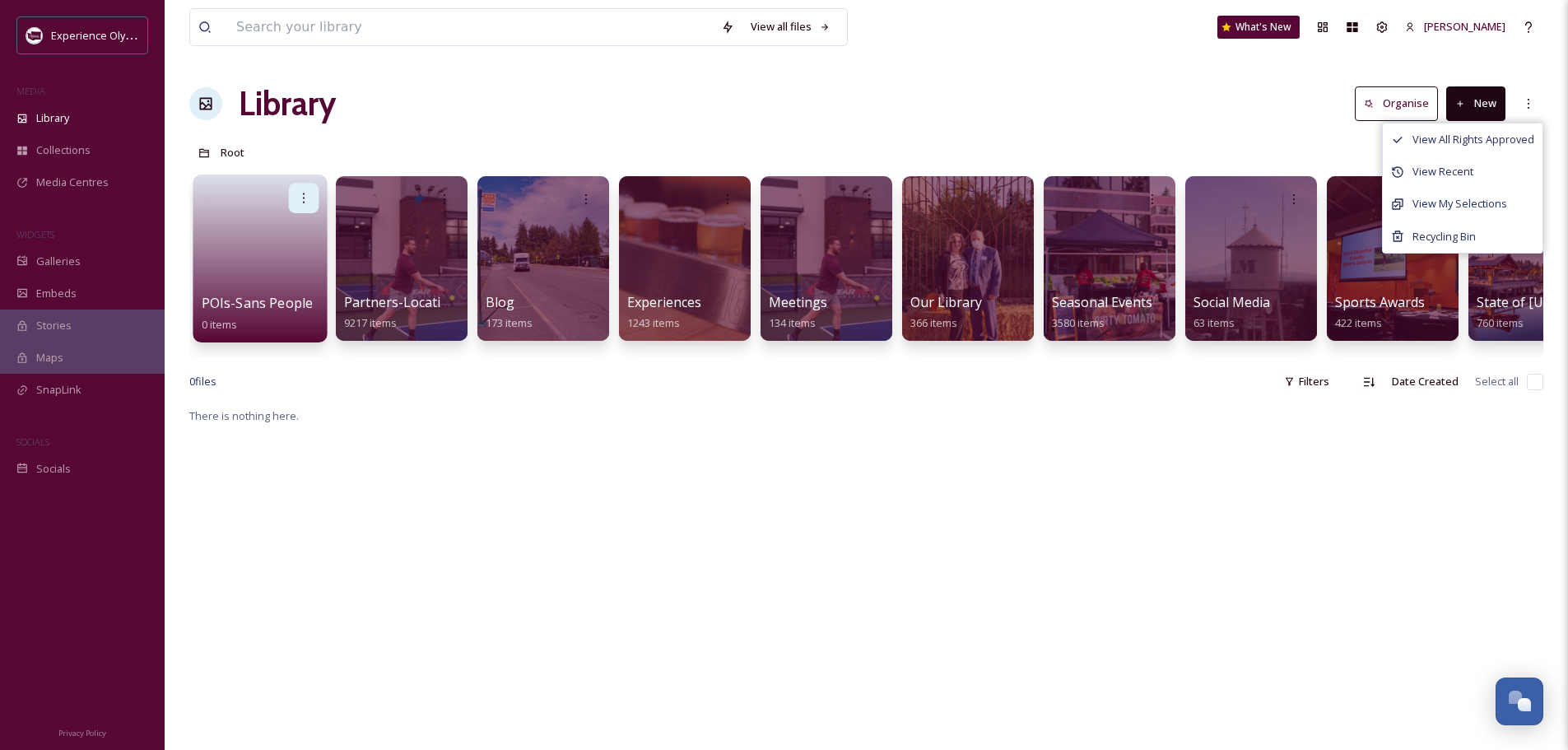
click at [295, 199] on div at bounding box center [304, 198] width 30 height 30
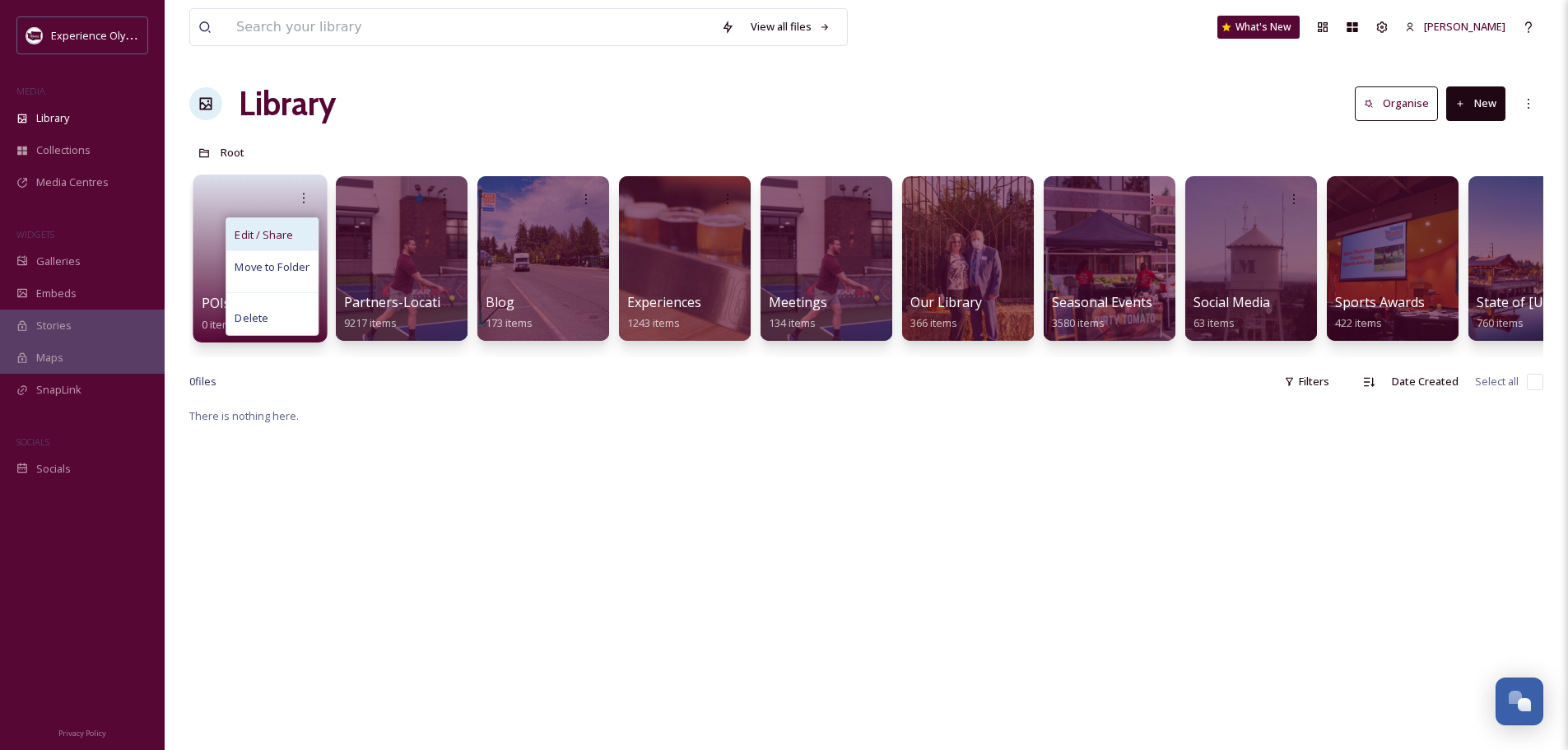
click at [279, 228] on span "Edit / Share" at bounding box center [263, 234] width 58 height 16
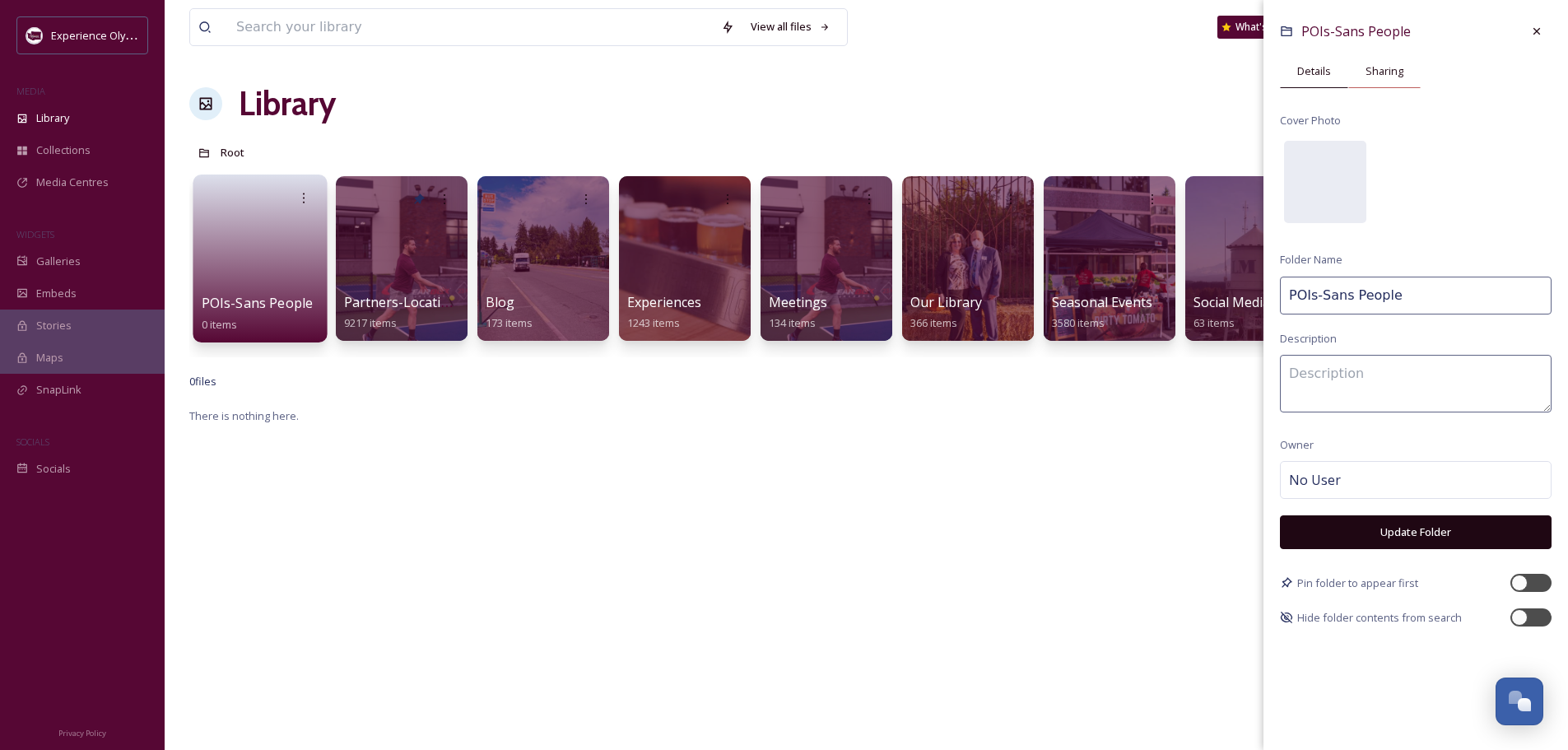
click at [1376, 64] on span "Sharing" at bounding box center [1384, 71] width 38 height 16
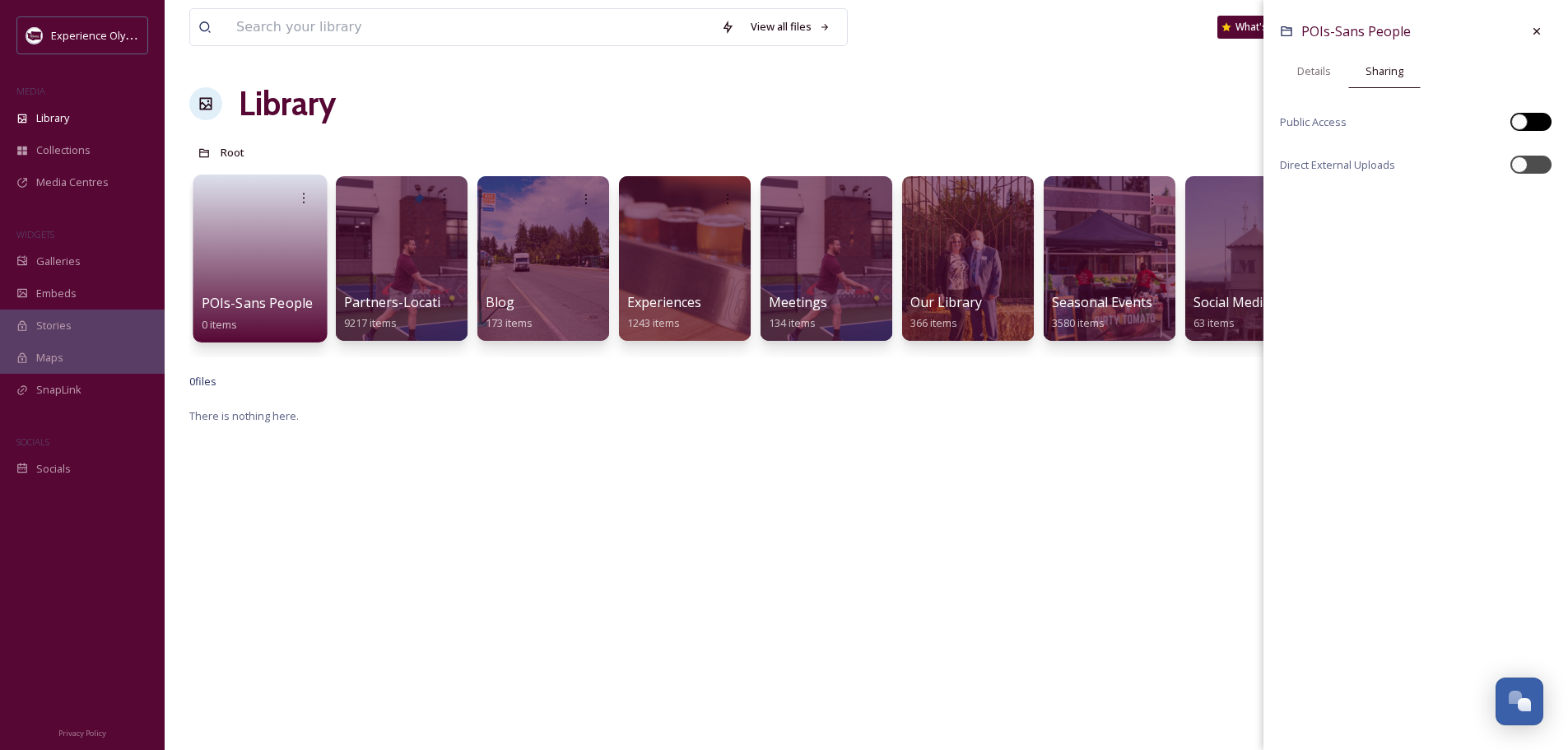
click at [1543, 119] on div at bounding box center [1539, 122] width 8 height 8
checkbox input "true"
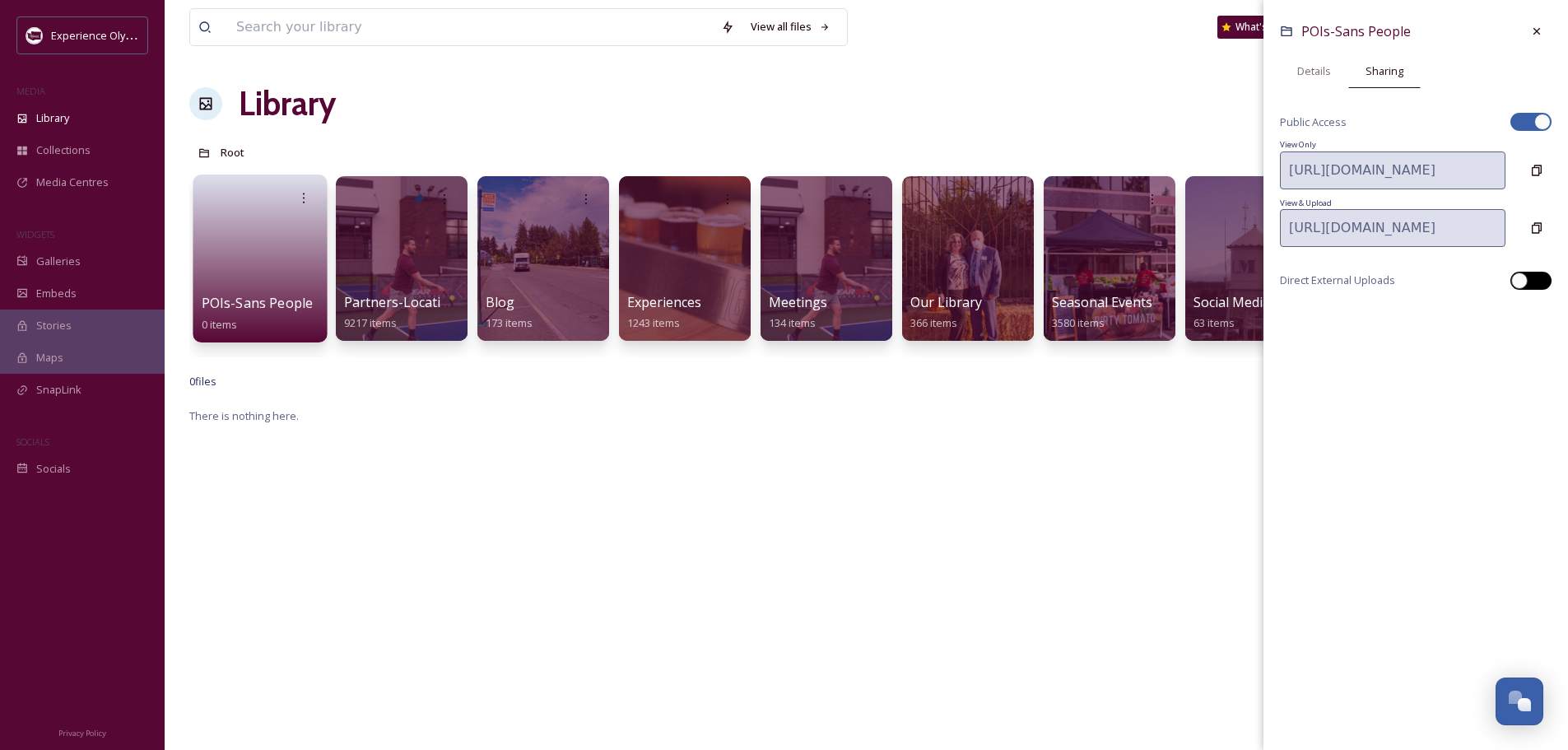
click at [1540, 276] on div at bounding box center [1539, 280] width 8 height 8
checkbox input "true"
click at [1536, 319] on icon at bounding box center [1537, 317] width 13 height 13
click at [1533, 310] on icon at bounding box center [1537, 317] width 13 height 13
click at [1532, 29] on icon at bounding box center [1537, 31] width 13 height 13
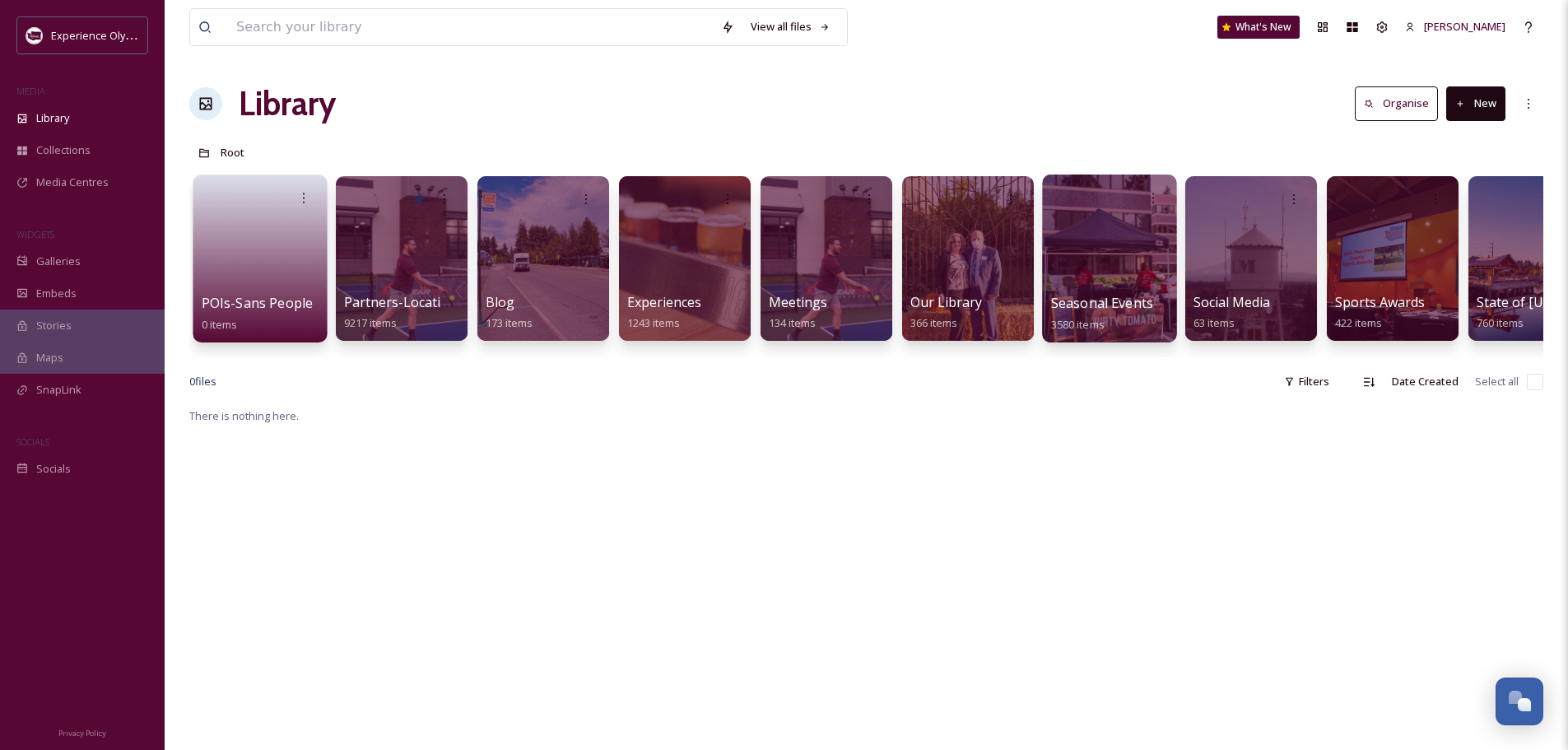
click at [1112, 303] on span "Seasonal Events & Activities" at bounding box center [1138, 303] width 173 height 18
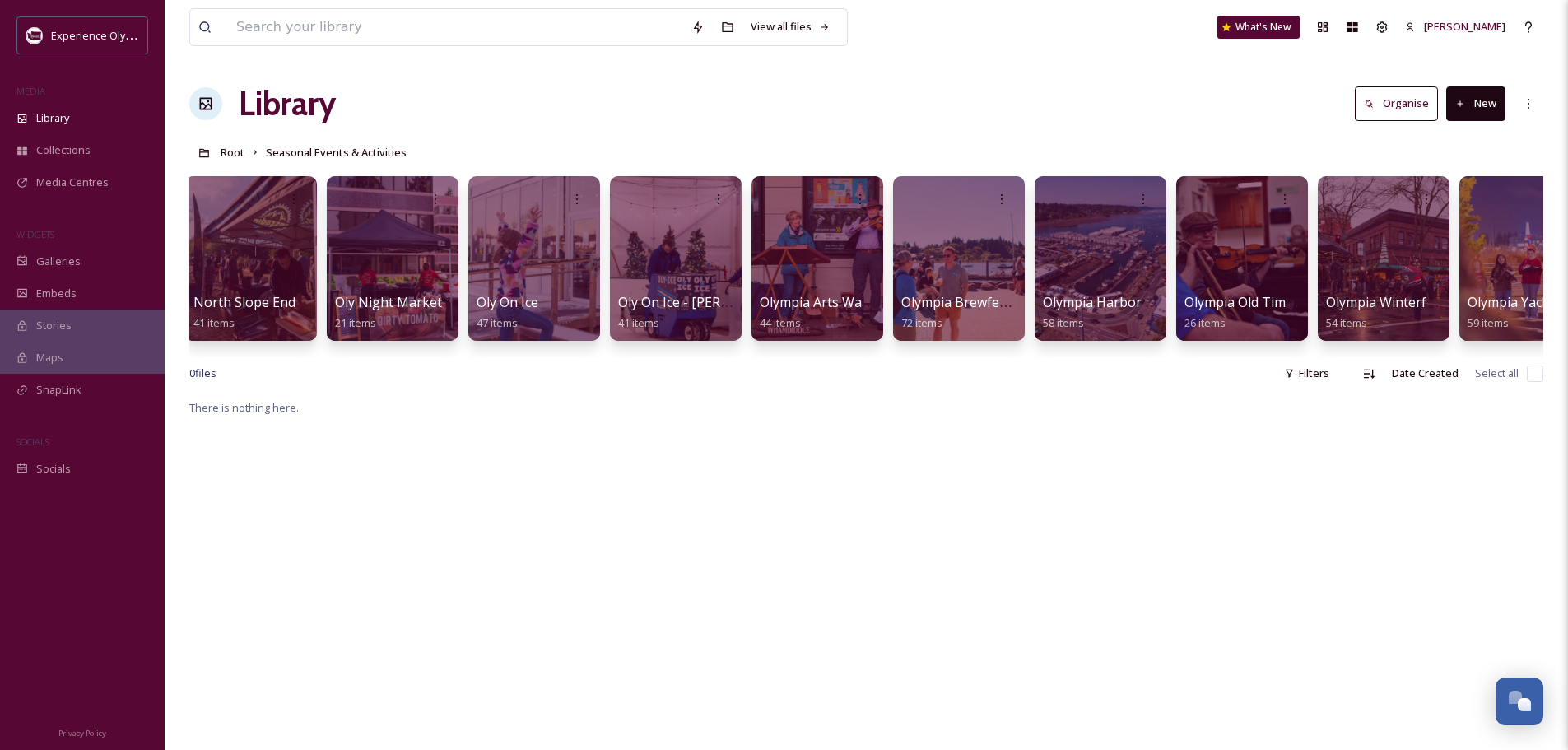
scroll to position [0, 2562]
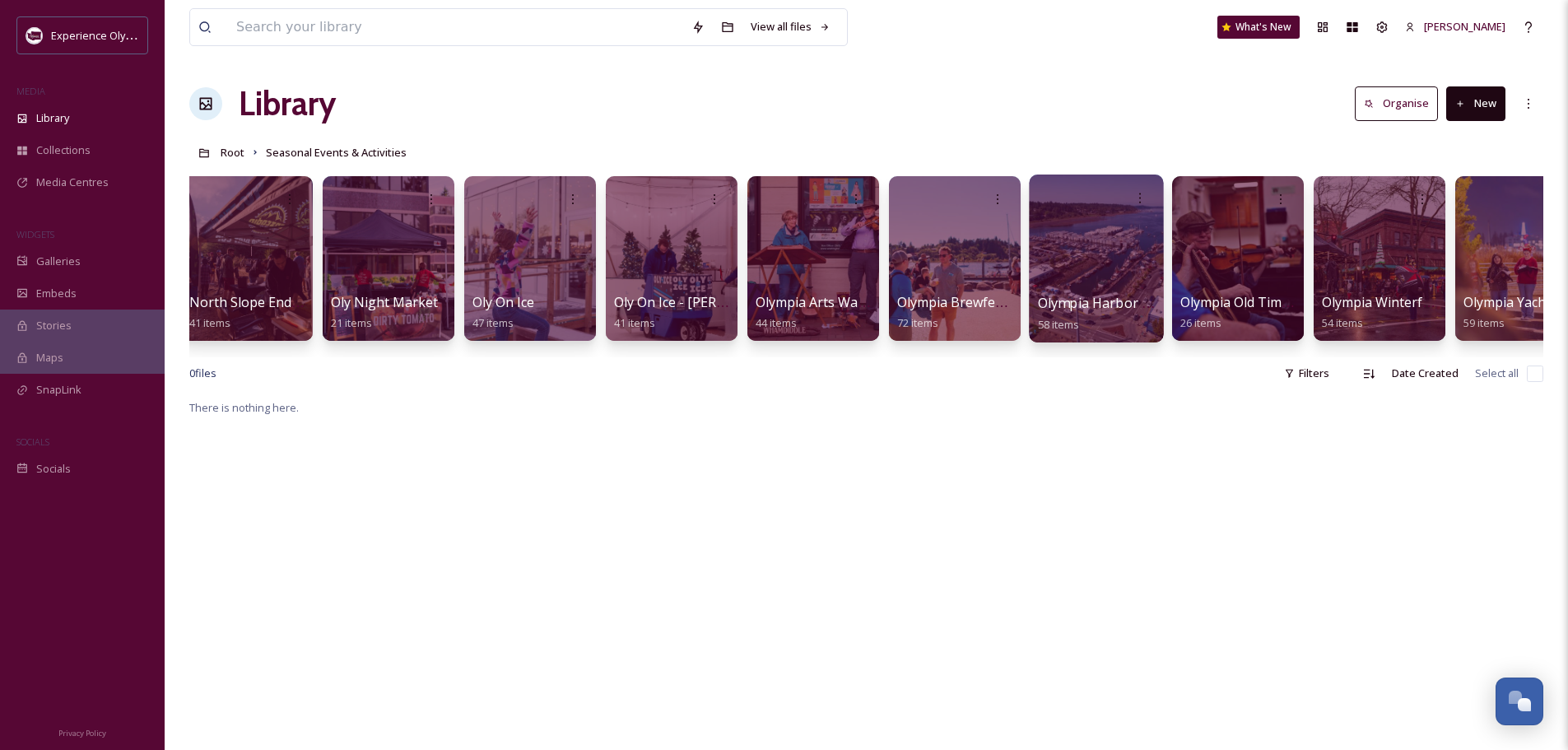
click at [1088, 304] on span "Olympia Harbor Days 2023" at bounding box center [1122, 303] width 169 height 18
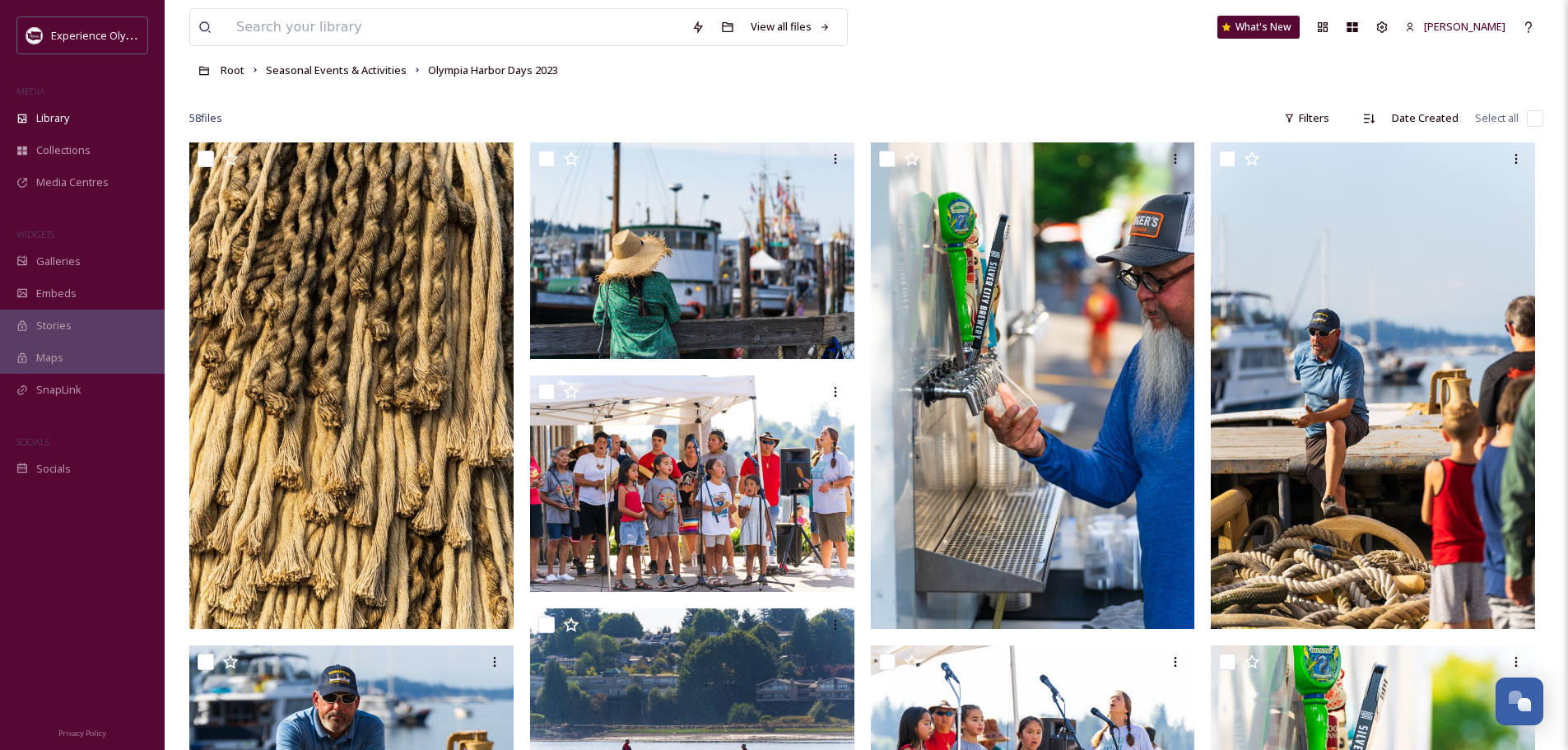
scroll to position [165, 0]
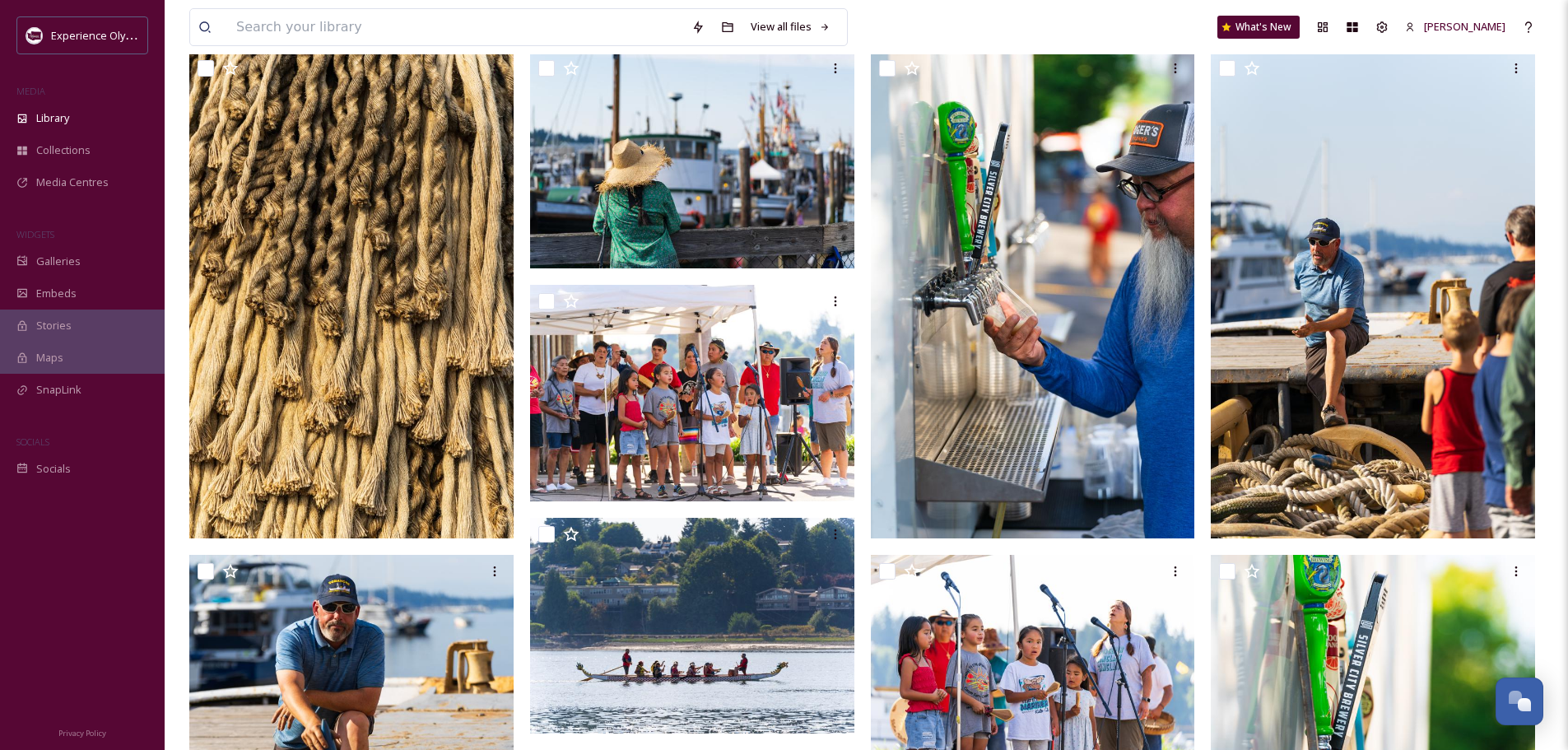
scroll to position [7442, 0]
